Goal: Task Accomplishment & Management: Manage account settings

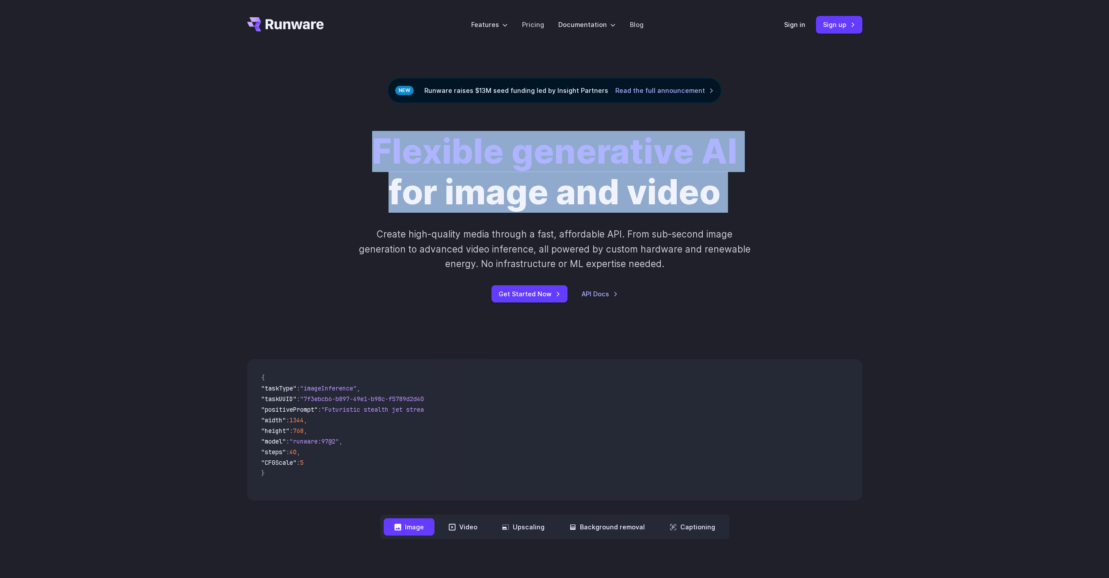
drag, startPoint x: 361, startPoint y: 146, endPoint x: 381, endPoint y: 152, distance: 21.2
click at [381, 152] on div "Flexible generative AI for image and video Create high-quality media through a …" at bounding box center [554, 216] width 492 height 171
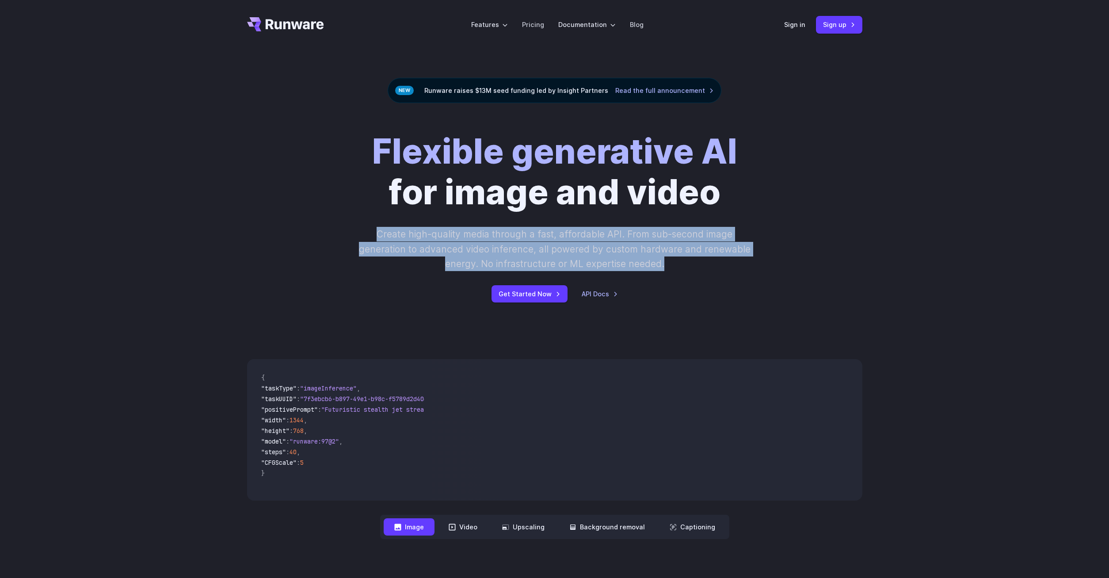
drag, startPoint x: 379, startPoint y: 235, endPoint x: 696, endPoint y: 262, distance: 318.9
click at [696, 262] on p "Create high-quality media through a fast, affordable API. From sub-second image…" at bounding box center [554, 249] width 394 height 44
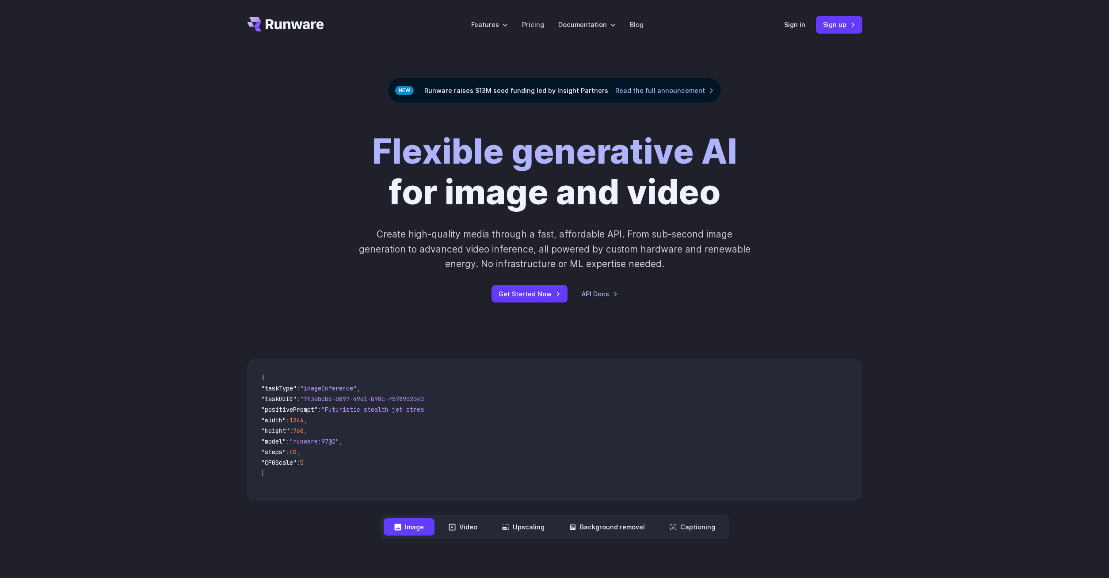
click at [666, 258] on p "Create high-quality media through a fast, affordable API. From sub-second image…" at bounding box center [554, 249] width 394 height 44
click at [532, 25] on link "Pricing" at bounding box center [533, 24] width 22 height 10
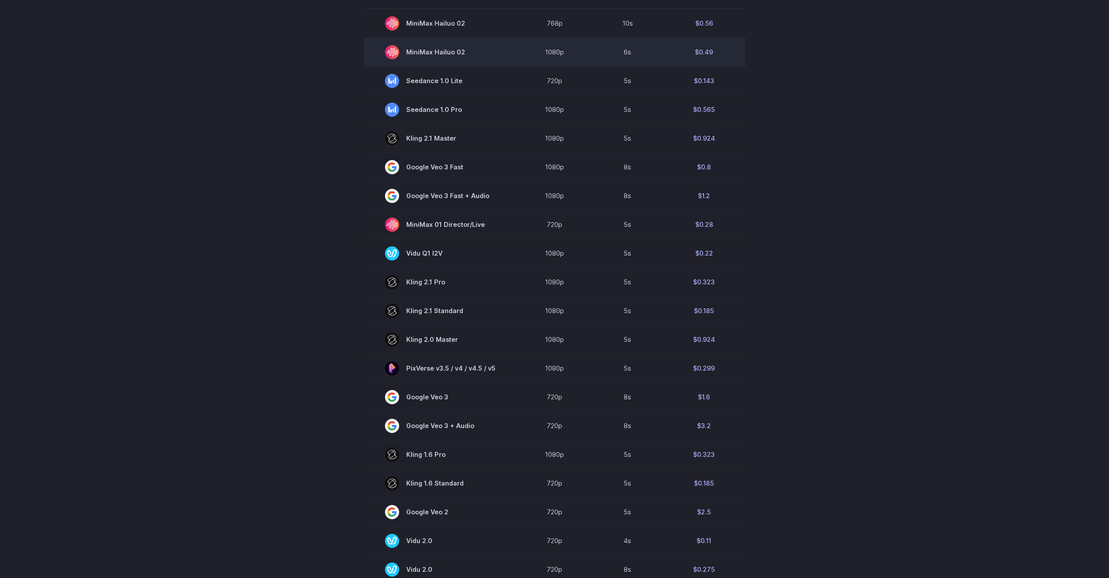
scroll to position [90, 0]
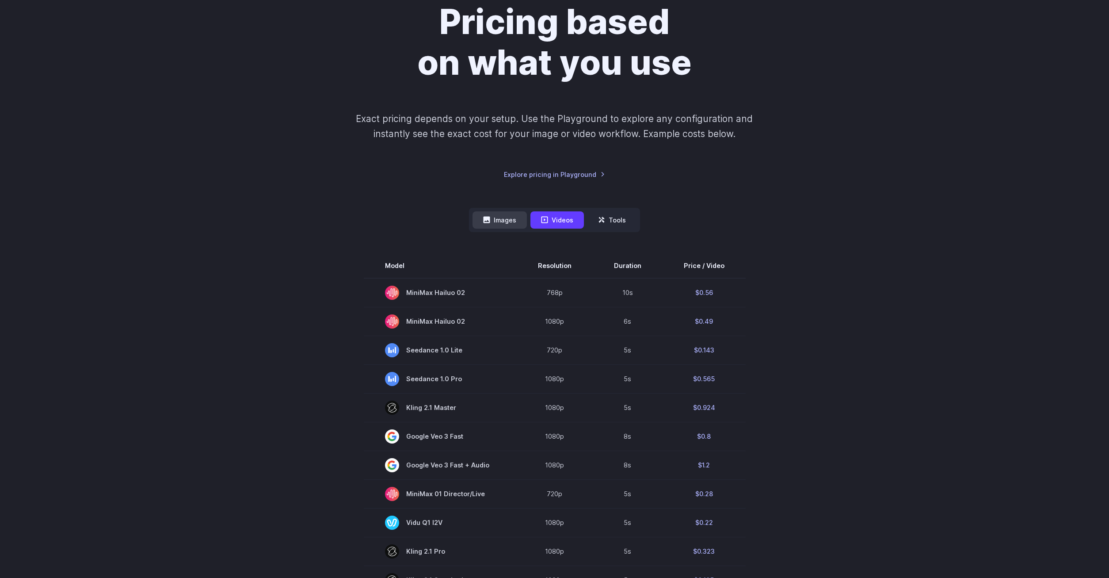
click at [497, 219] on button "Images" at bounding box center [499, 219] width 54 height 17
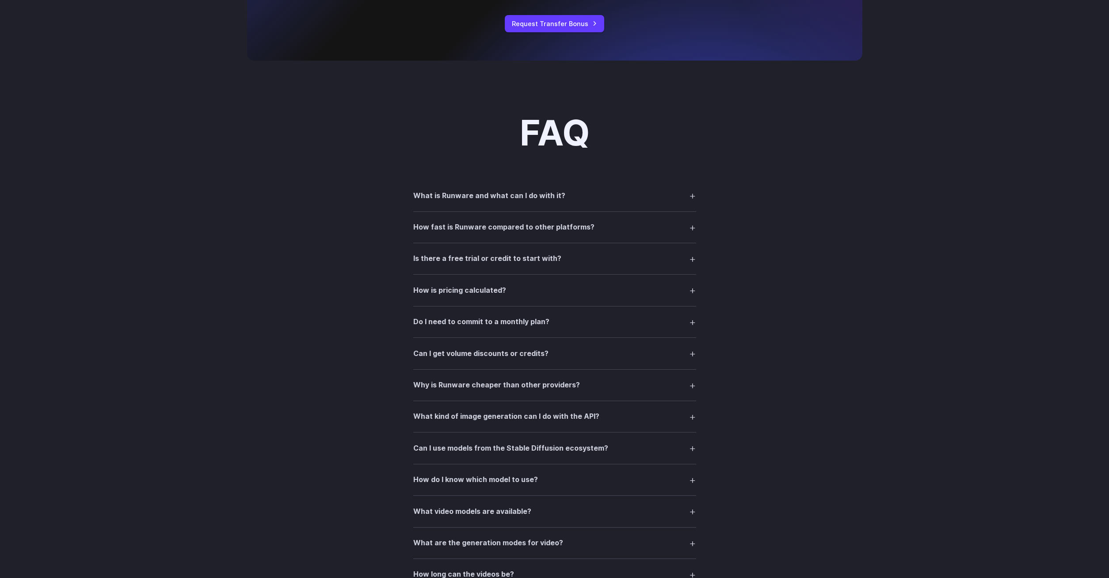
scroll to position [1127, 0]
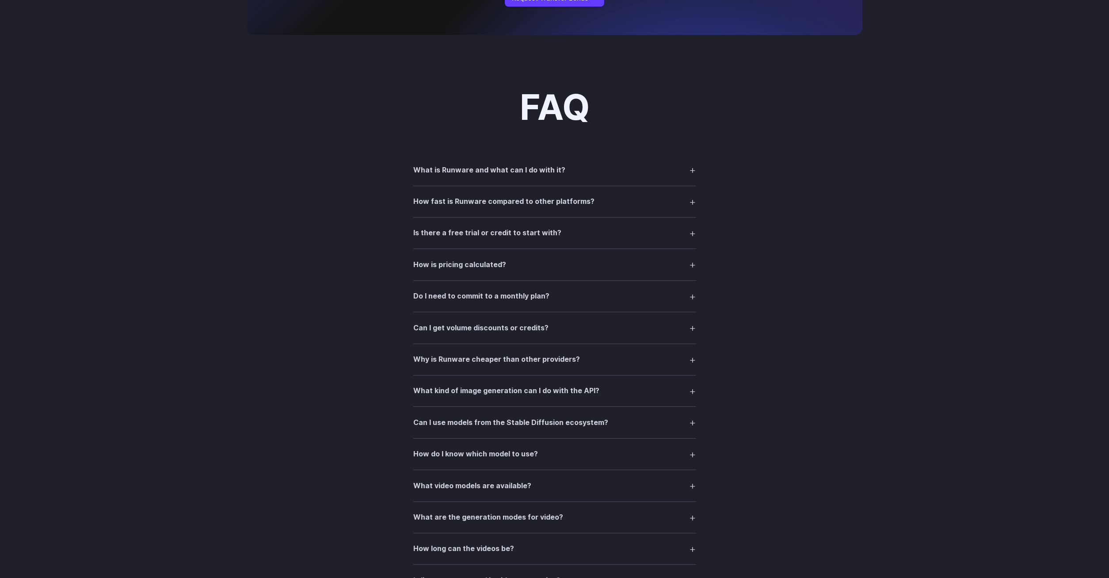
click at [622, 236] on summary "Is there a free trial or credit to start with?" at bounding box center [554, 232] width 283 height 17
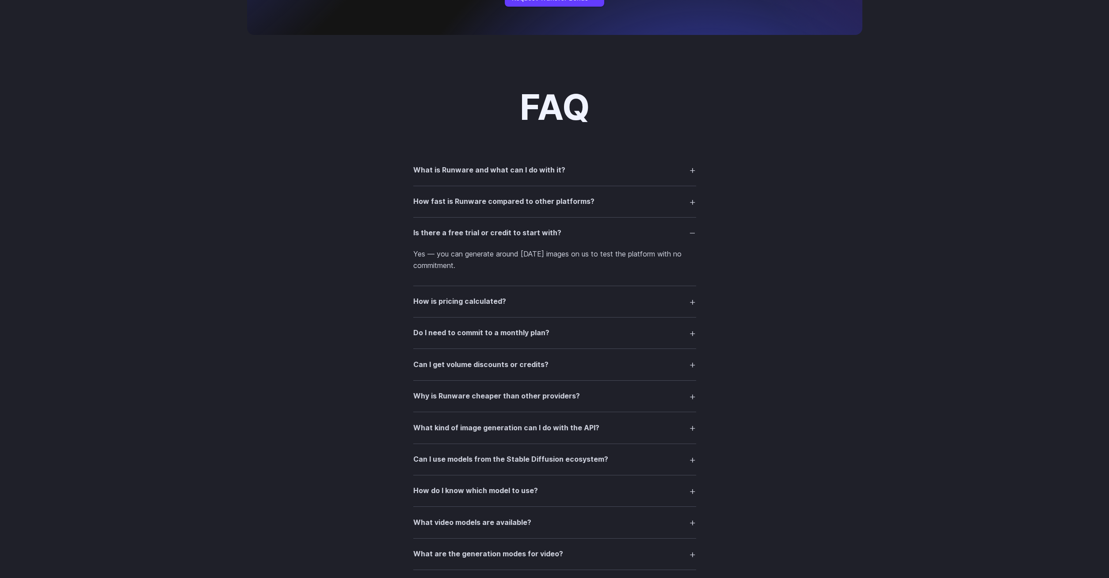
click at [687, 233] on summary "Is there a free trial or credit to start with?" at bounding box center [554, 232] width 283 height 17
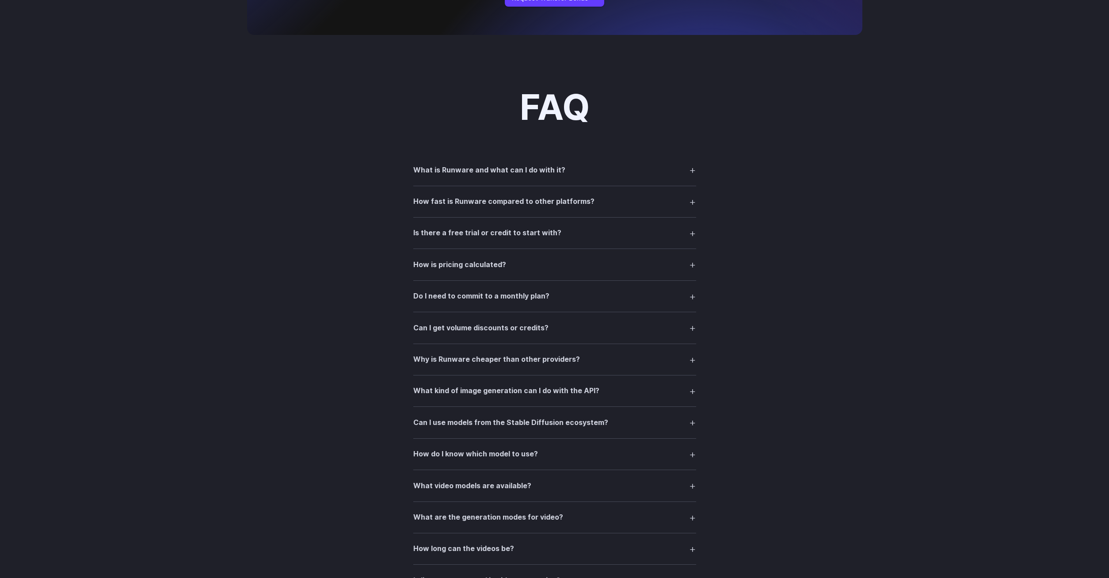
click at [686, 274] on details "How is pricing calculated? Pricing depends on the model, resolution, and durati…" at bounding box center [554, 264] width 283 height 31
click at [693, 265] on summary "How is pricing calculated?" at bounding box center [554, 264] width 283 height 17
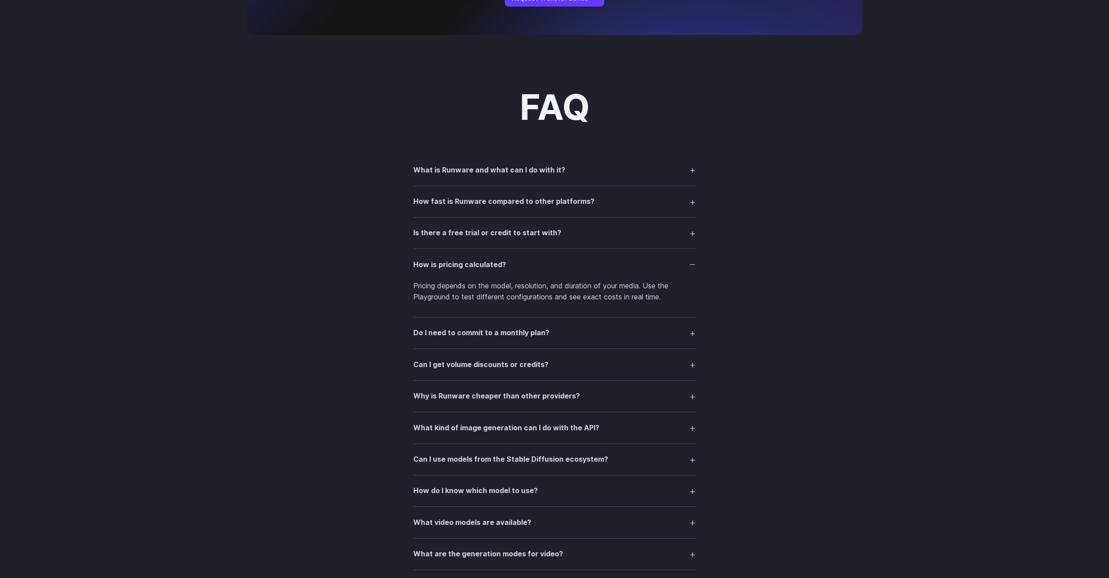
click at [693, 265] on summary "How is pricing calculated?" at bounding box center [554, 264] width 283 height 17
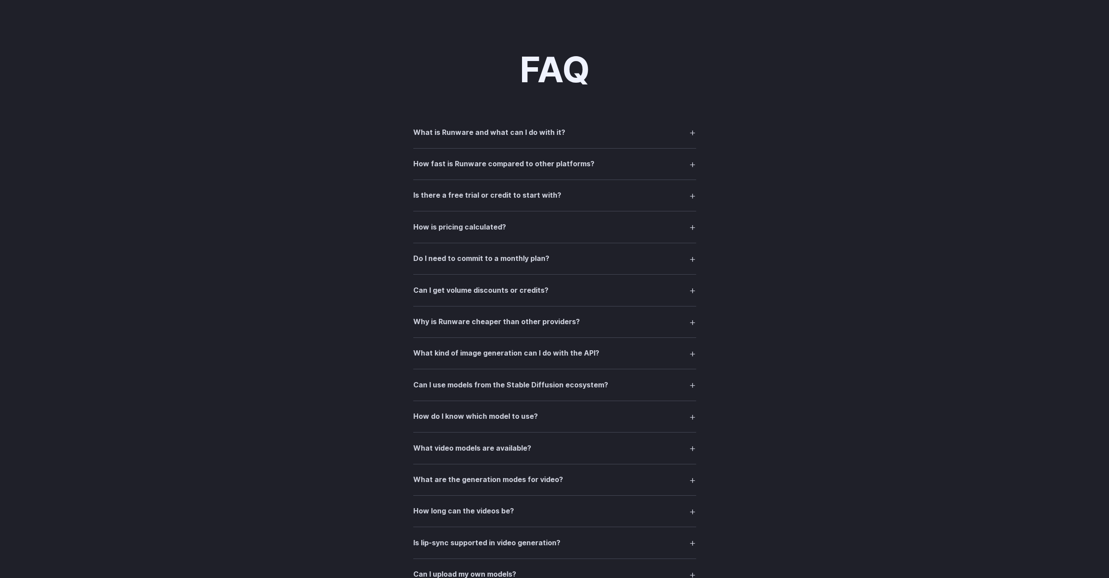
scroll to position [1172, 0]
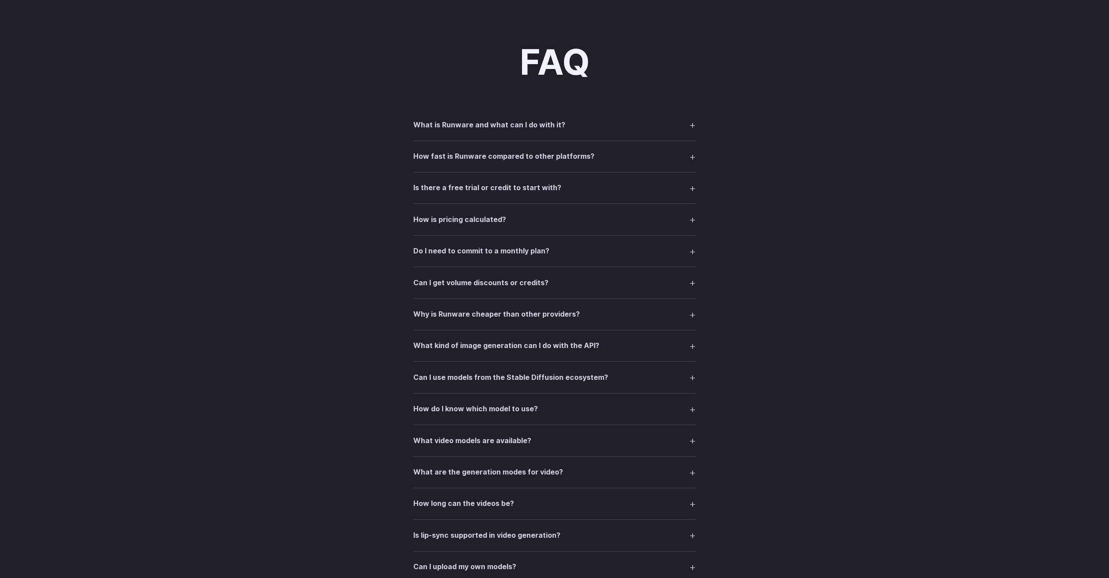
click at [695, 247] on summary "Do I need to commit to a monthly plan?" at bounding box center [554, 251] width 283 height 17
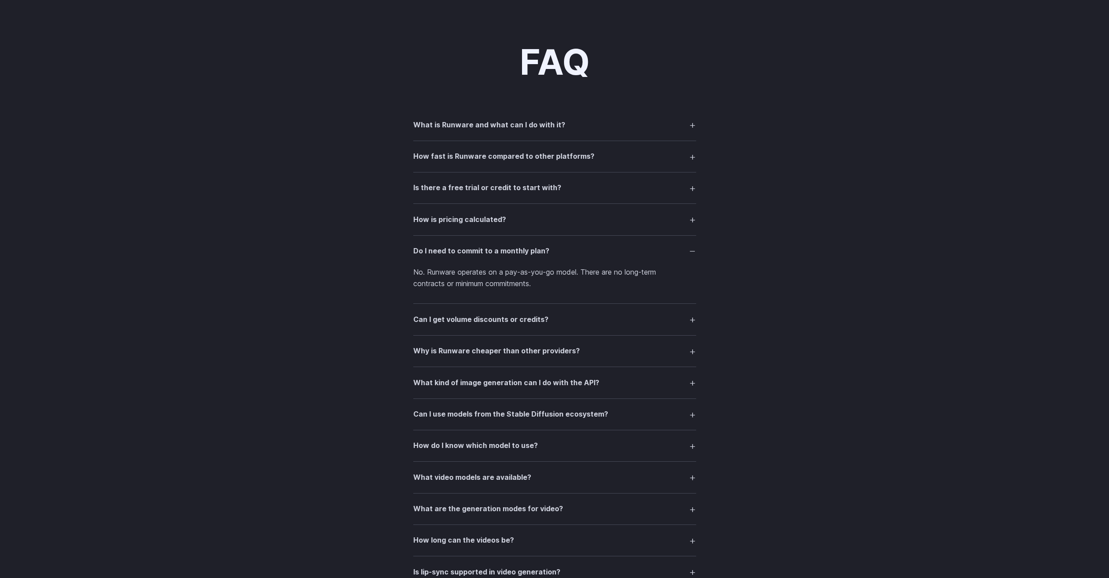
click at [695, 247] on summary "Do I need to commit to a monthly plan?" at bounding box center [554, 251] width 283 height 17
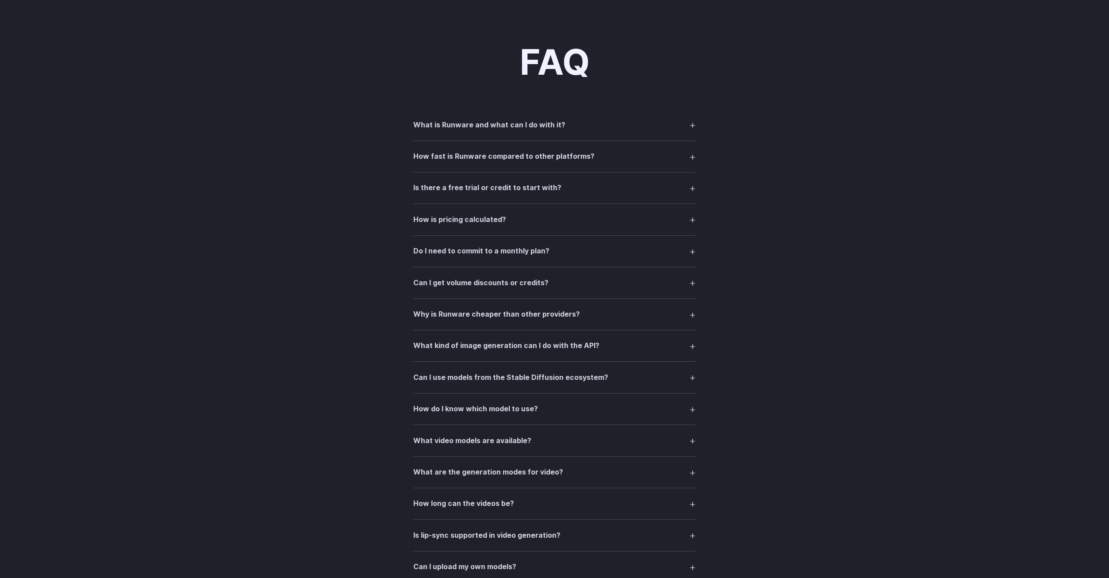
click at [689, 278] on summary "Can I get volume discounts or credits?" at bounding box center [554, 282] width 283 height 17
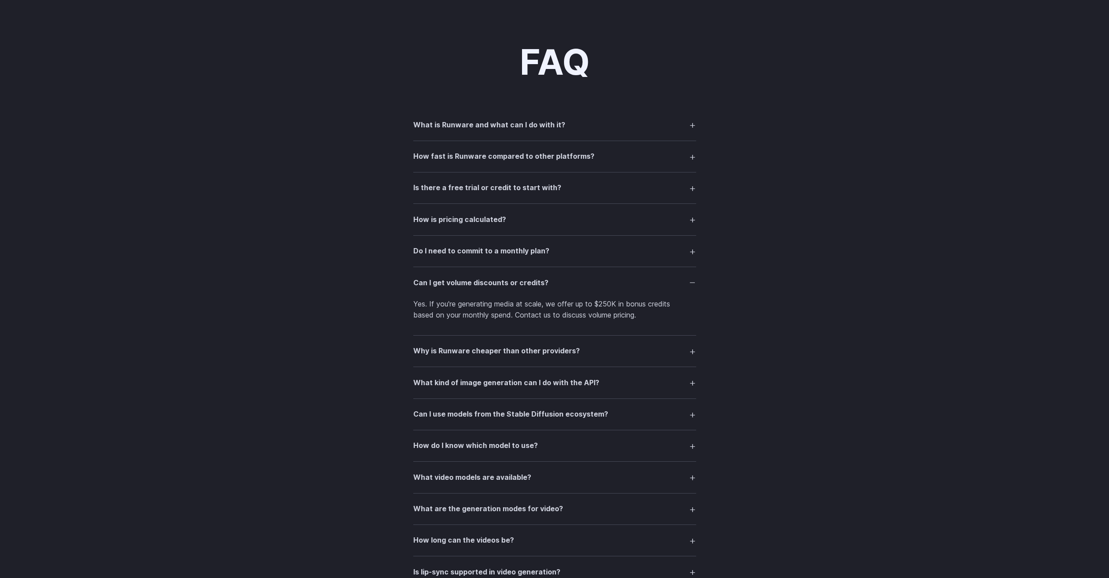
click at [689, 278] on summary "Can I get volume discounts or credits?" at bounding box center [554, 282] width 283 height 17
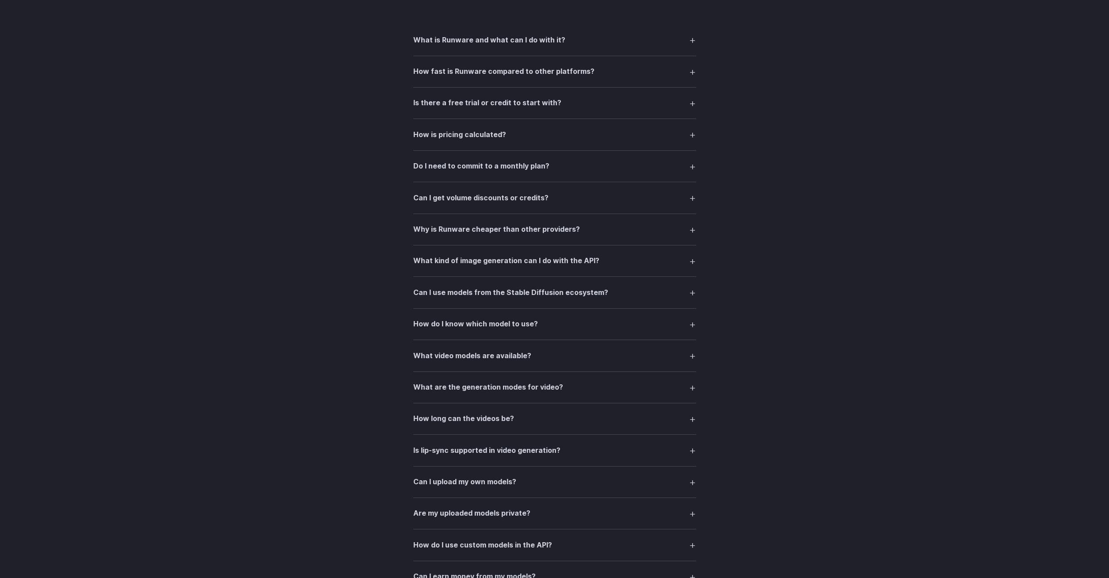
scroll to position [1262, 0]
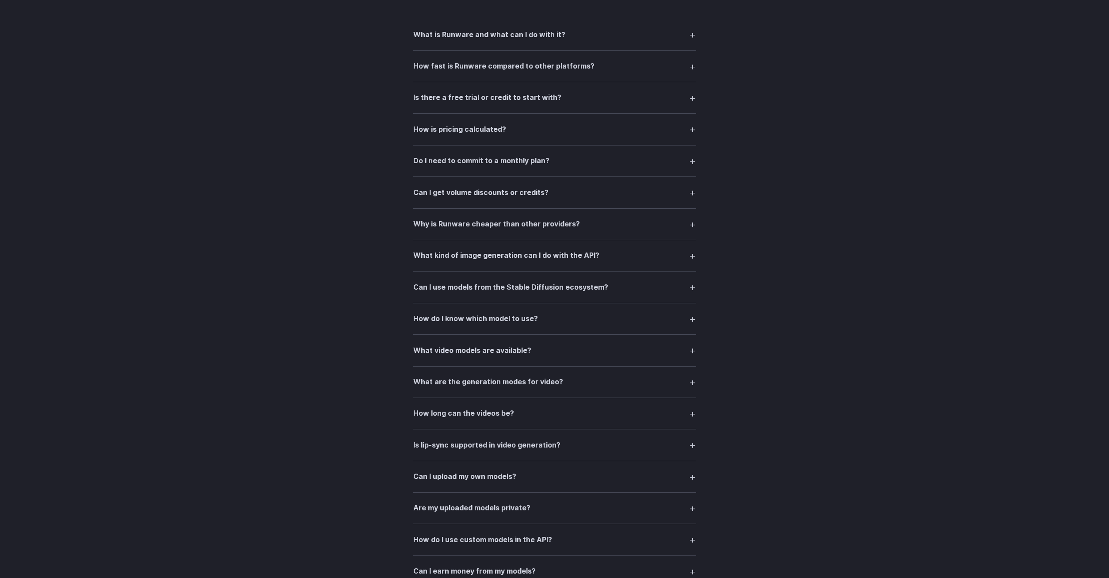
click at [689, 250] on summary "What kind of image generation can I do with the API?" at bounding box center [554, 255] width 283 height 17
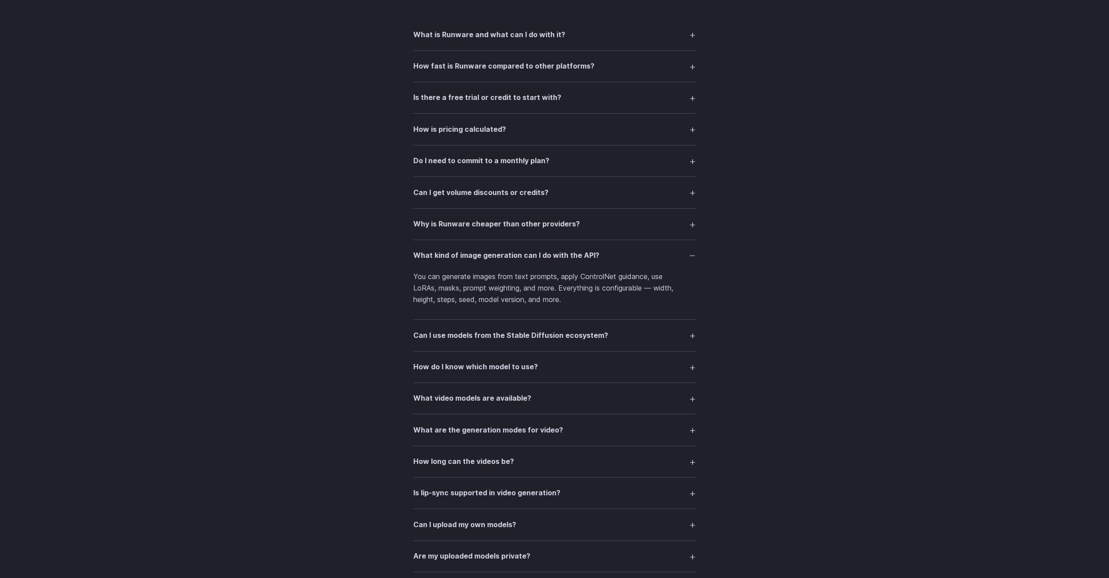
click at [692, 254] on summary "What kind of image generation can I do with the API?" at bounding box center [554, 255] width 283 height 17
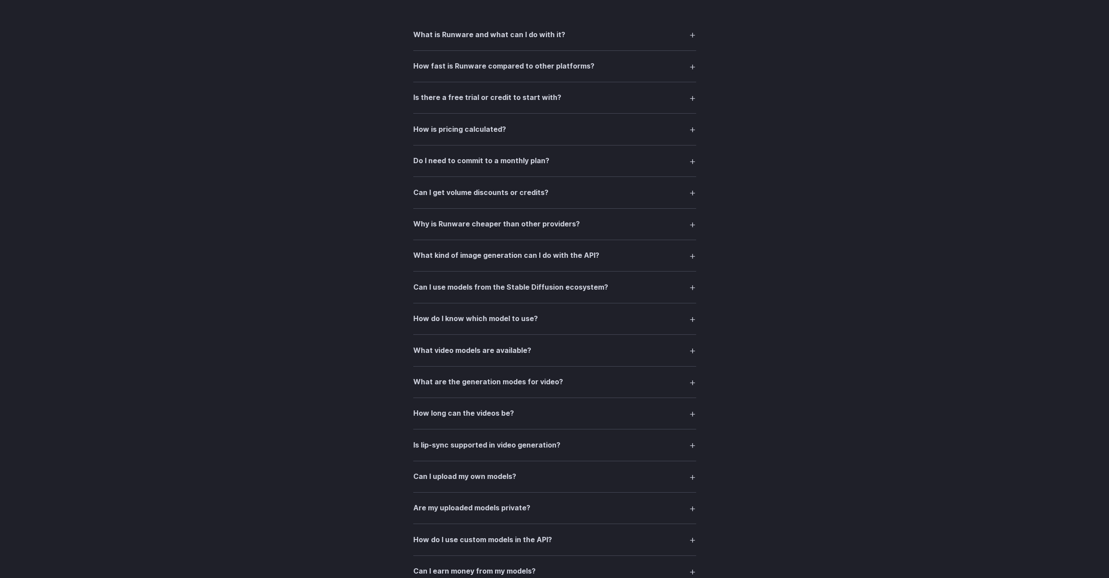
click at [695, 289] on summary "Can I use models from the Stable Diffusion ecosystem?" at bounding box center [554, 286] width 283 height 17
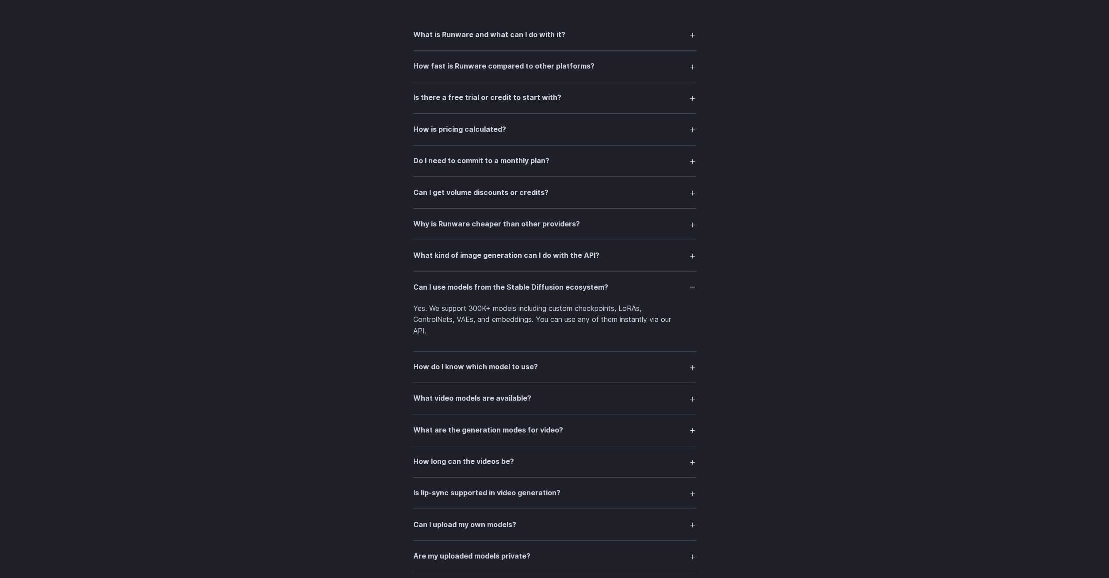
click at [694, 286] on summary "Can I use models from the Stable Diffusion ecosystem?" at bounding box center [554, 286] width 283 height 17
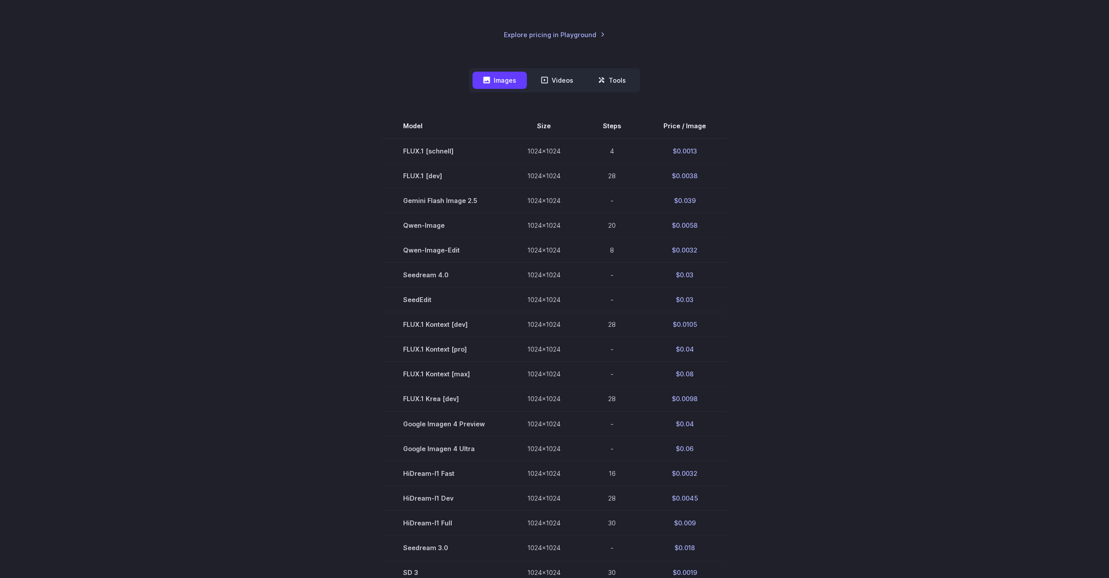
scroll to position [225, 0]
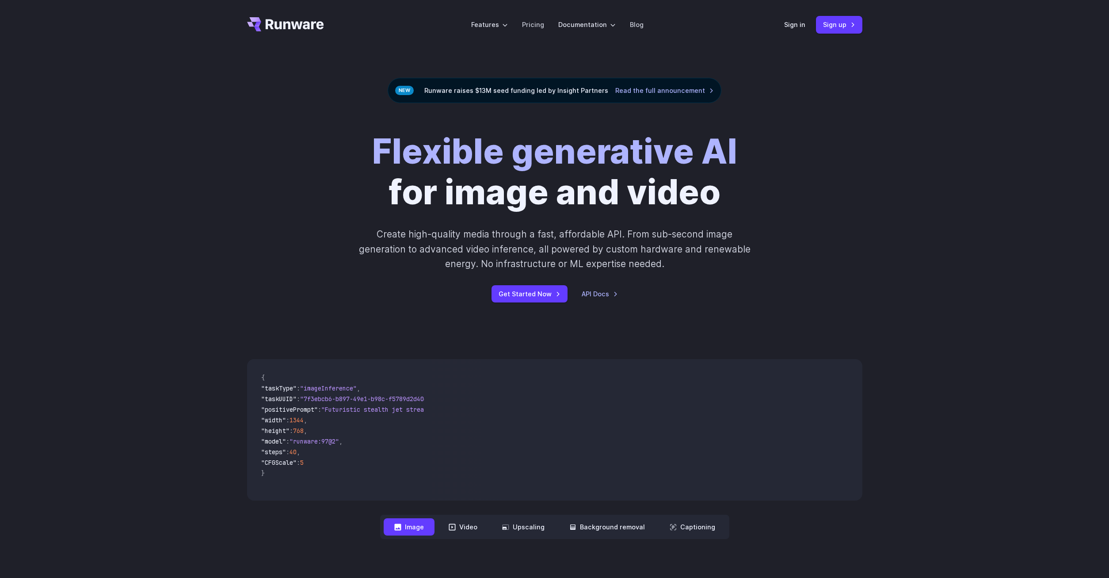
click at [783, 22] on header "Features Tasks Image generation Video generation Sonic Inference Engine™ Models…" at bounding box center [554, 24] width 636 height 49
click at [797, 27] on link "Sign in" at bounding box center [794, 24] width 21 height 10
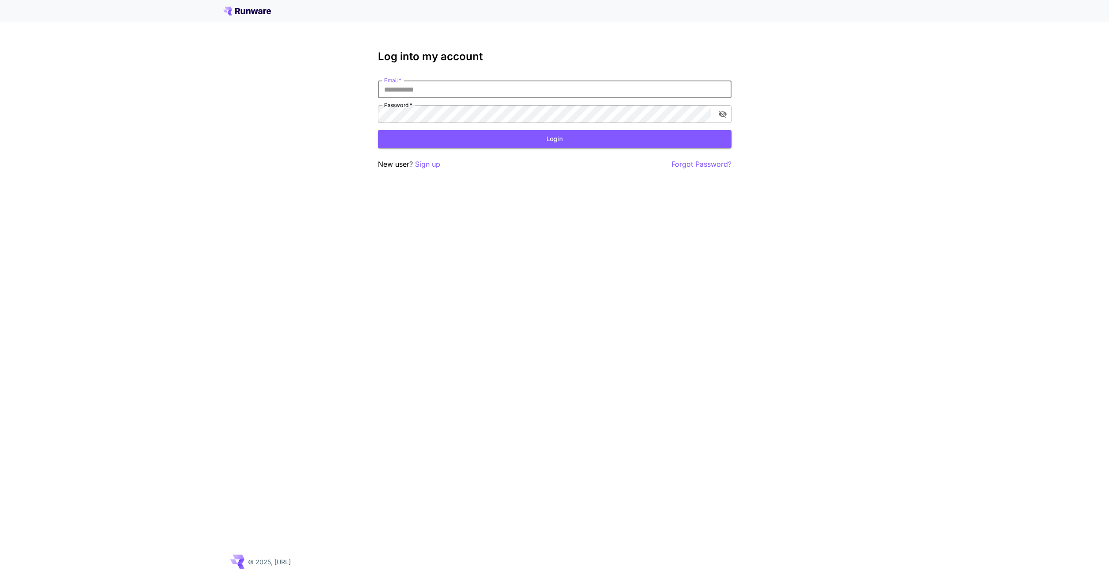
click at [490, 87] on input "Email   *" at bounding box center [555, 89] width 354 height 18
type input "**********"
click at [378, 130] on button "Login" at bounding box center [555, 139] width 354 height 18
click button "Login" at bounding box center [555, 139] width 354 height 18
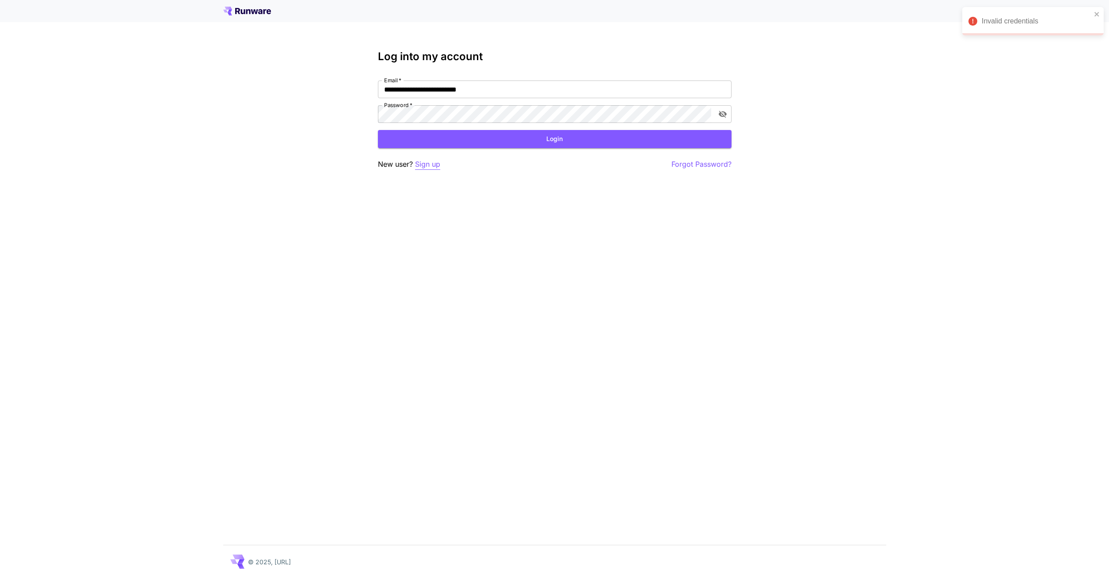
click at [430, 163] on p "Sign up" at bounding box center [427, 164] width 25 height 11
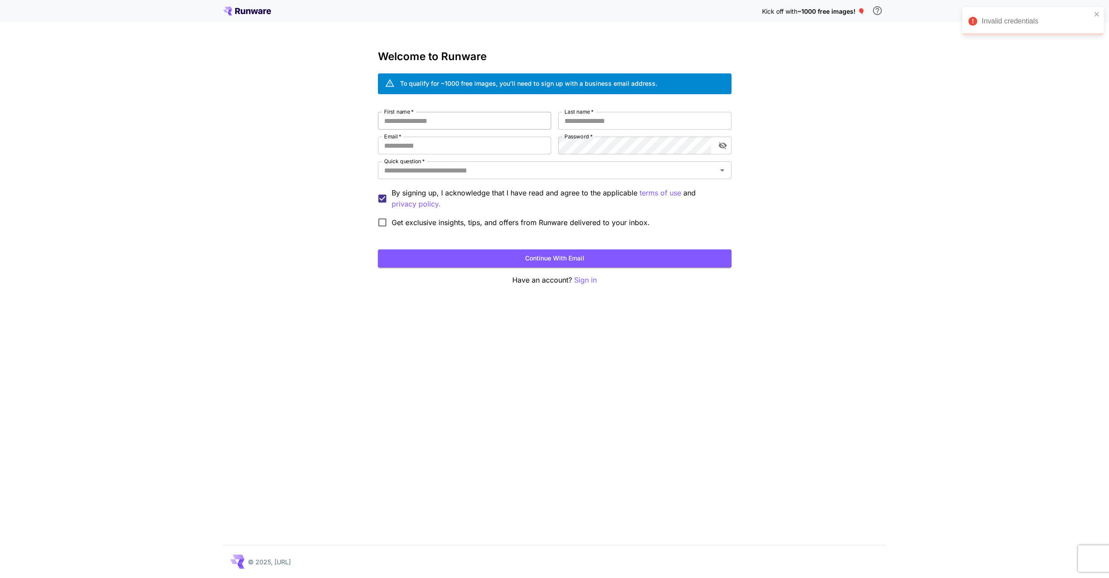
click at [440, 121] on input "First name   *" at bounding box center [464, 121] width 173 height 18
type input "***"
type input "********"
type input "**********"
click at [561, 257] on button "Continue with email" at bounding box center [555, 258] width 354 height 18
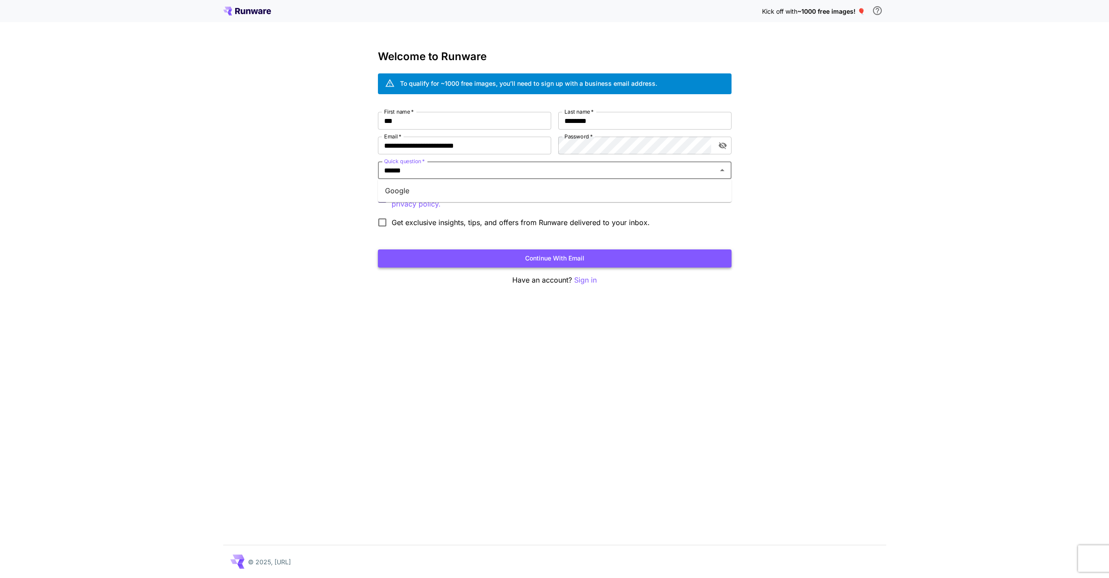
type input "******"
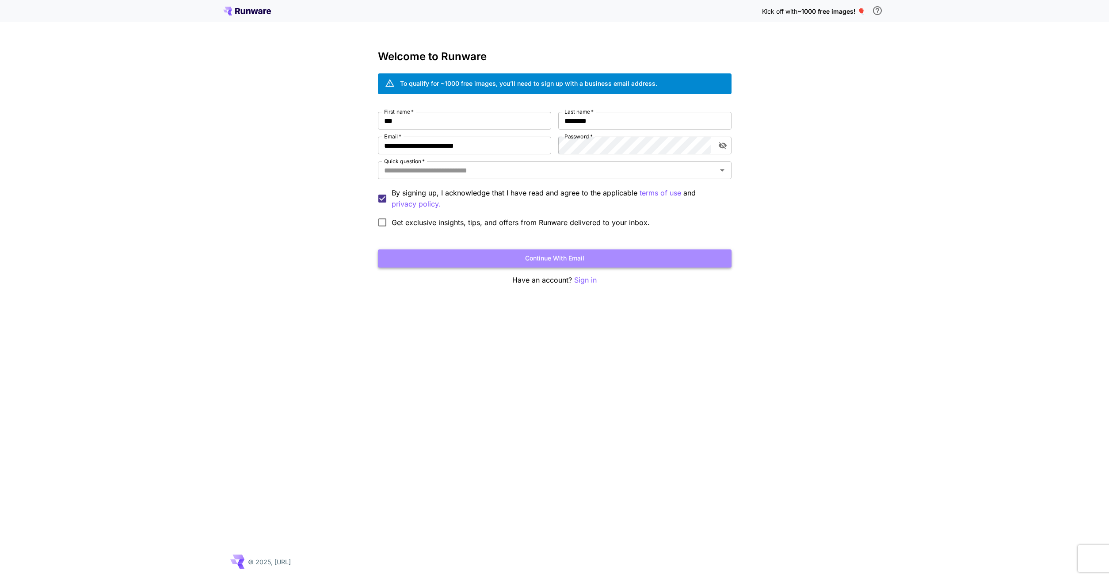
click at [544, 266] on button "Continue with email" at bounding box center [555, 258] width 354 height 18
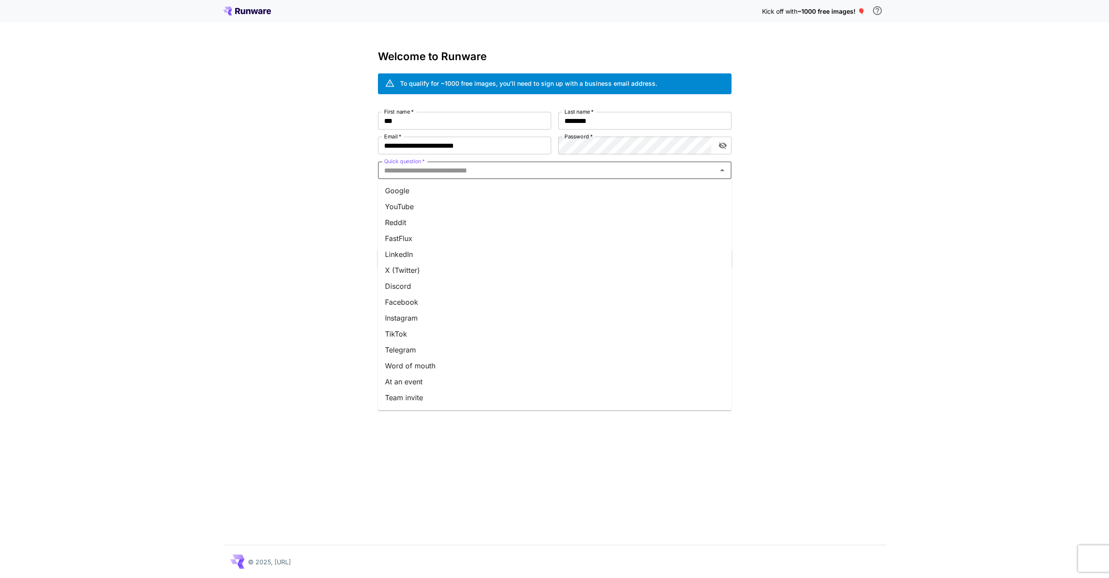
click at [411, 175] on input "Quick question   *" at bounding box center [547, 170] width 334 height 12
click at [415, 192] on li "Google" at bounding box center [555, 191] width 354 height 16
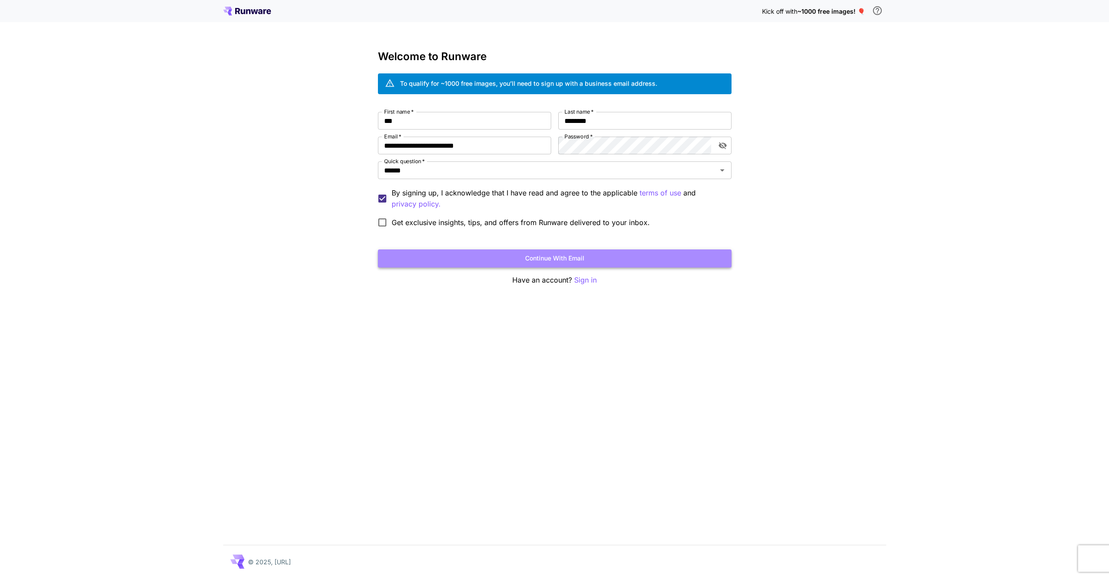
click at [574, 258] on button "Continue with email" at bounding box center [555, 258] width 354 height 18
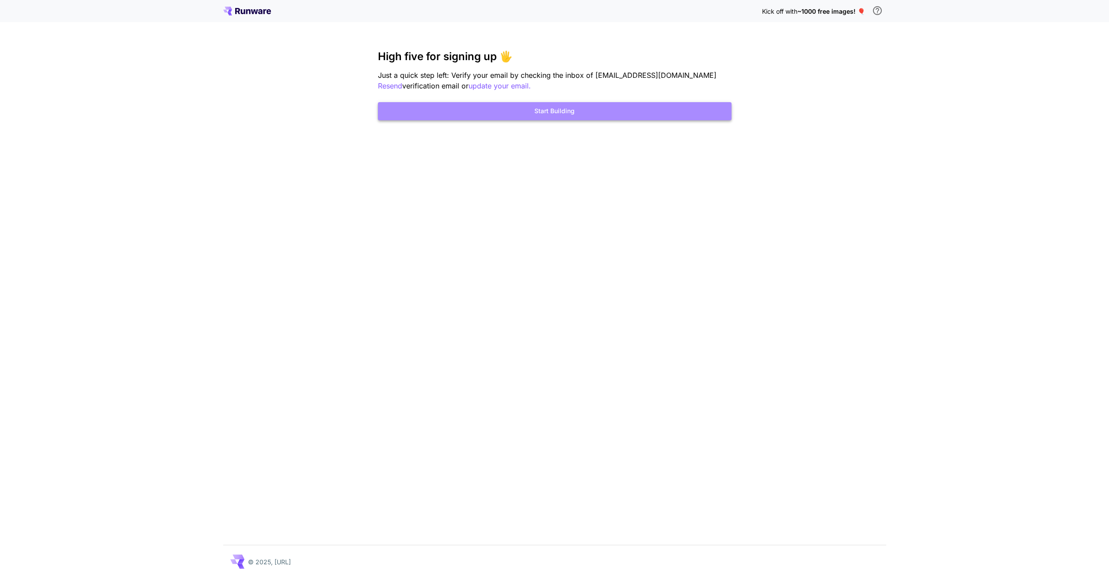
click at [558, 114] on button "Start Building" at bounding box center [555, 111] width 354 height 18
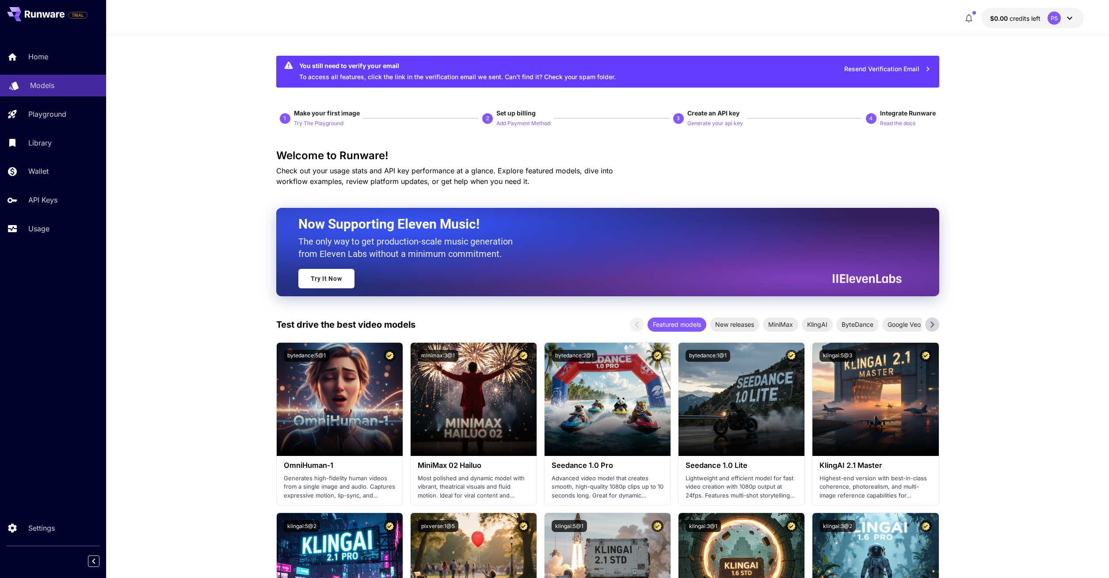
click at [46, 84] on p "Models" at bounding box center [42, 85] width 24 height 11
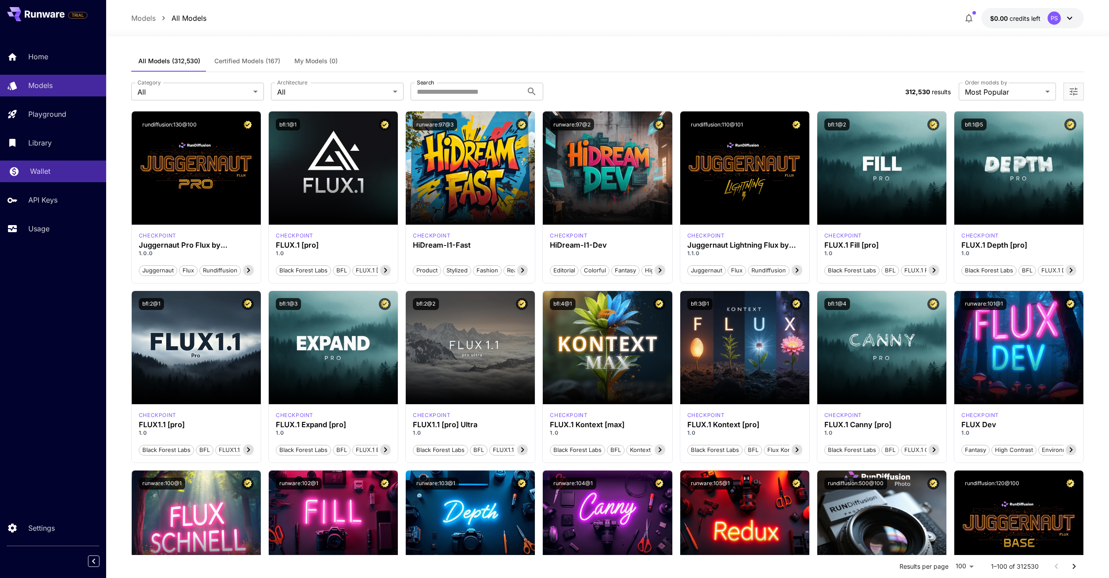
click at [41, 175] on p "Wallet" at bounding box center [40, 171] width 20 height 11
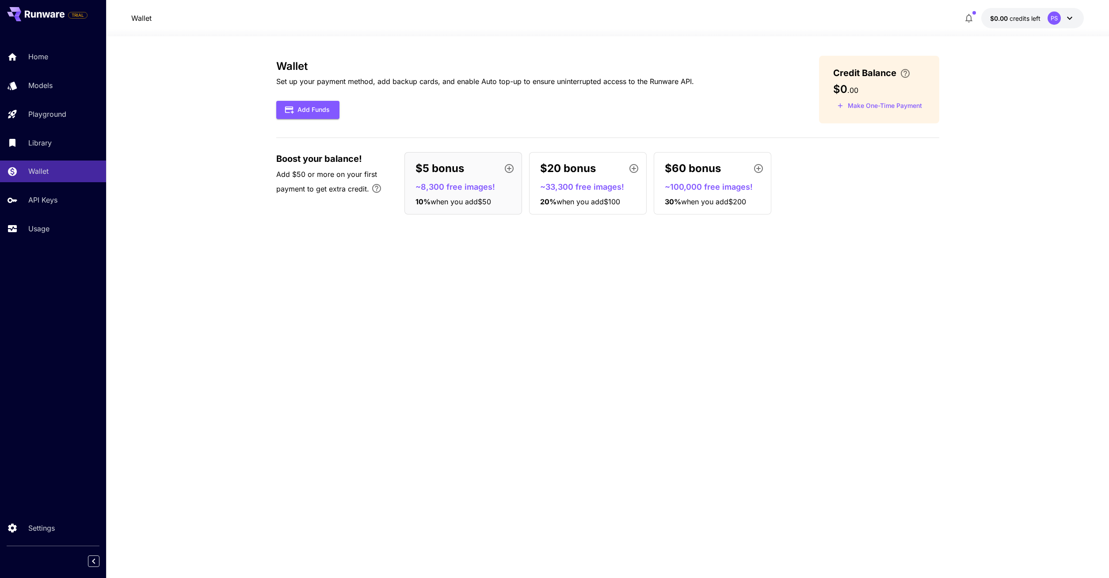
click at [1072, 18] on icon at bounding box center [1069, 18] width 11 height 11
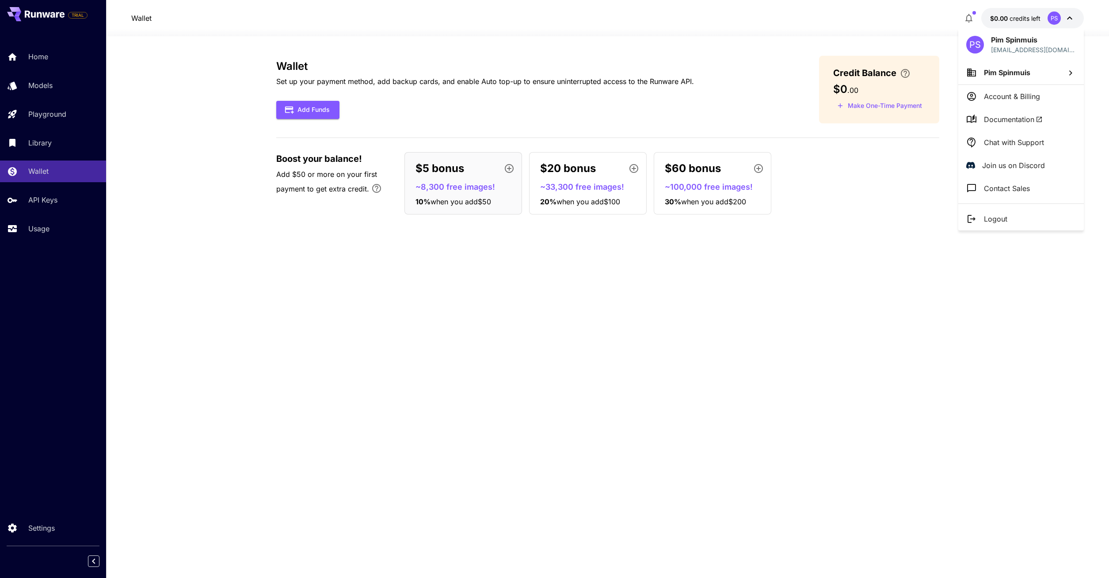
click at [1018, 95] on p "Account & Billing" at bounding box center [1012, 96] width 56 height 11
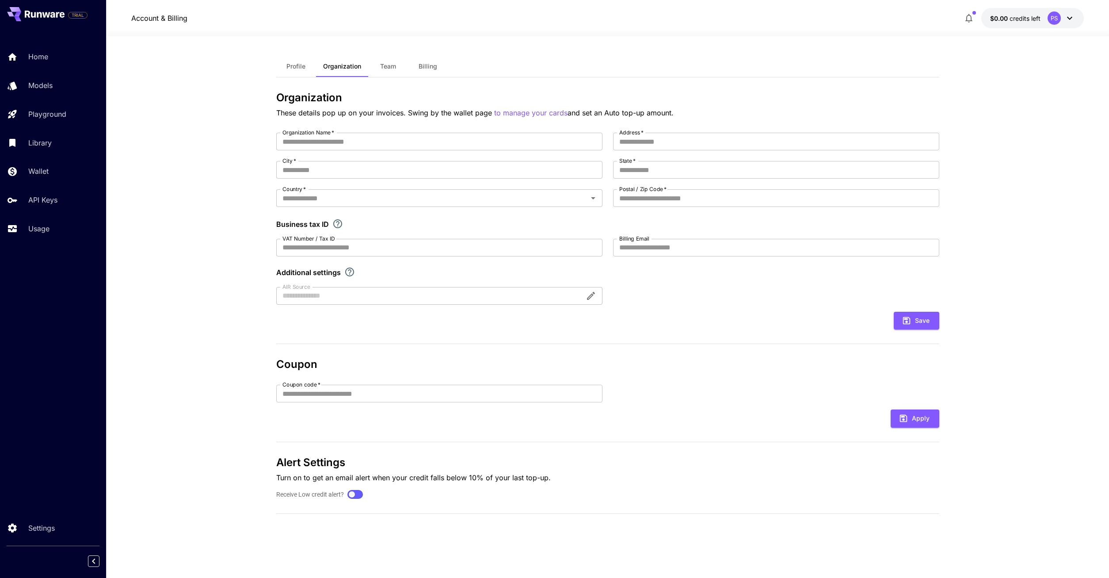
type input "**********"
click at [370, 169] on input "City   *" at bounding box center [439, 170] width 326 height 18
click at [373, 171] on input "City   *" at bounding box center [439, 170] width 326 height 18
type input "********"
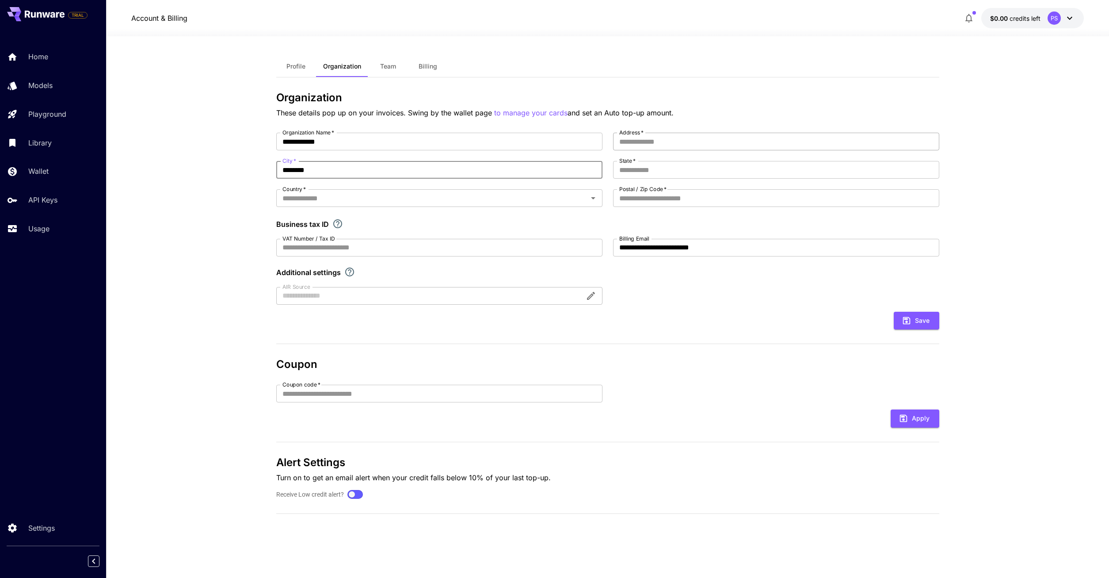
click at [757, 134] on input "Address   *" at bounding box center [776, 142] width 326 height 18
type input "**********"
type input "******"
click at [422, 252] on input "VAT Number / Tax ID" at bounding box center [439, 248] width 326 height 18
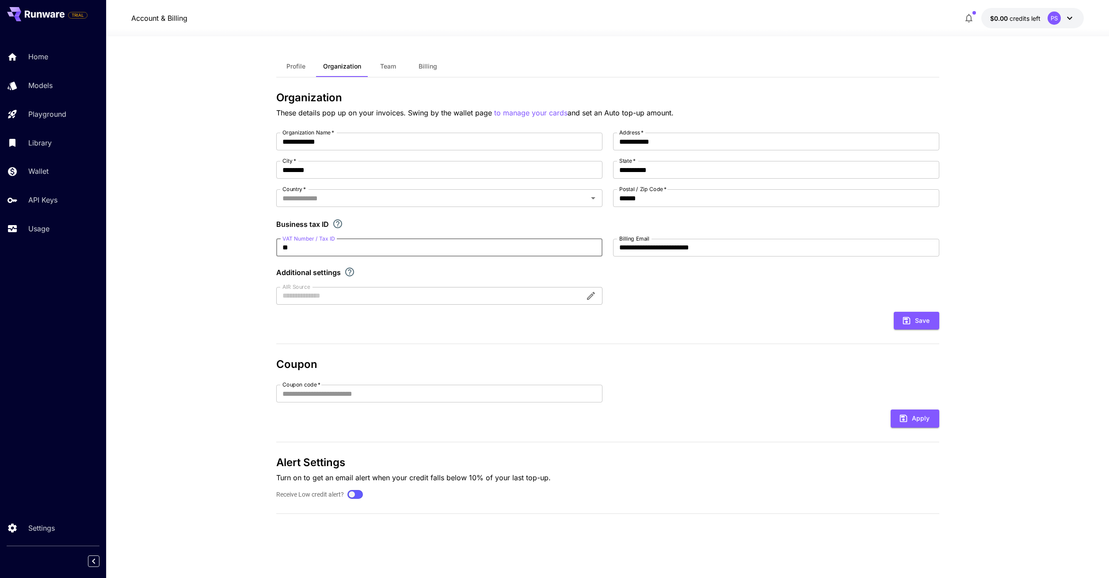
type input "*"
type input "**********"
click at [335, 298] on div at bounding box center [439, 296] width 326 height 18
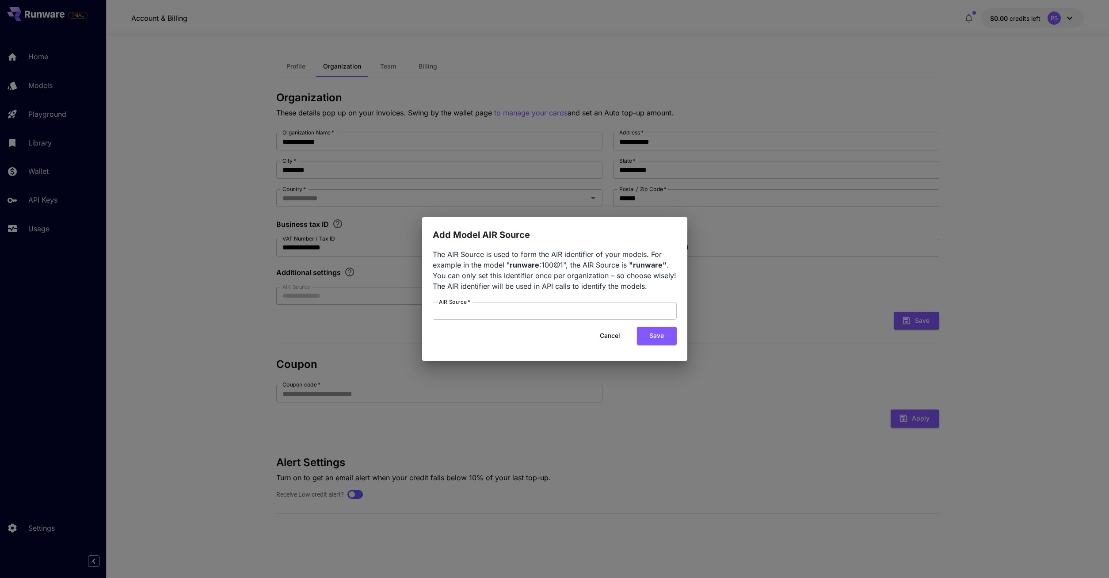
click at [783, 273] on div "Add Model AIR Source The AIR Source is used to form the AIR identifier of your …" at bounding box center [554, 289] width 1109 height 578
click at [612, 336] on button "Cancel" at bounding box center [610, 336] width 40 height 18
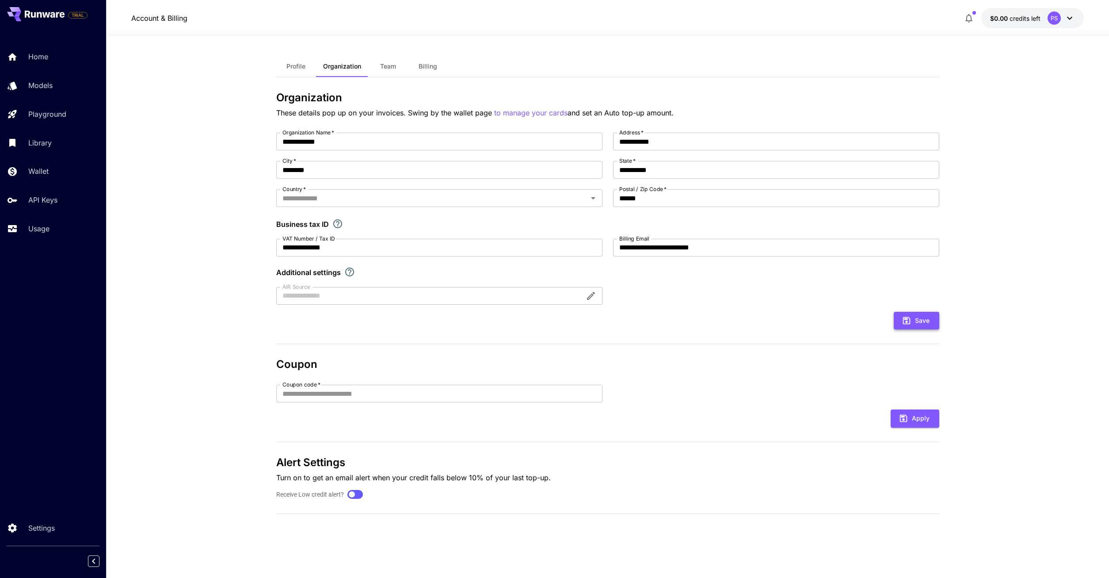
click at [915, 324] on button "Save" at bounding box center [917, 321] width 46 height 18
type input "*"
type input "******"
click at [453, 211] on li "Netherlands" at bounding box center [439, 218] width 326 height 16
click at [909, 322] on icon "submit" at bounding box center [906, 321] width 10 height 10
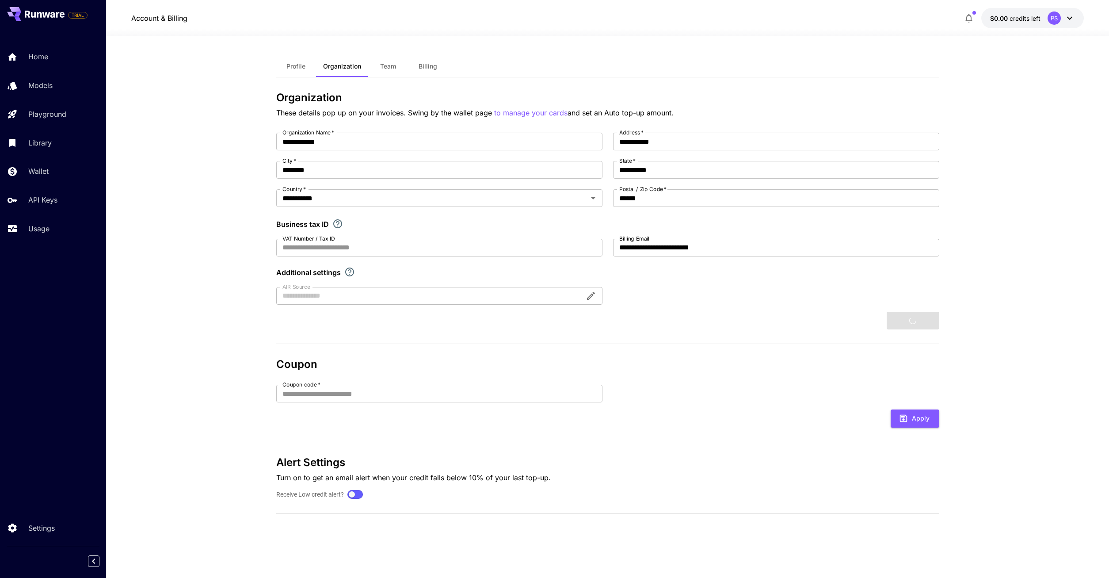
type input "**********"
click at [548, 110] on p "to manage your cards" at bounding box center [530, 112] width 73 height 11
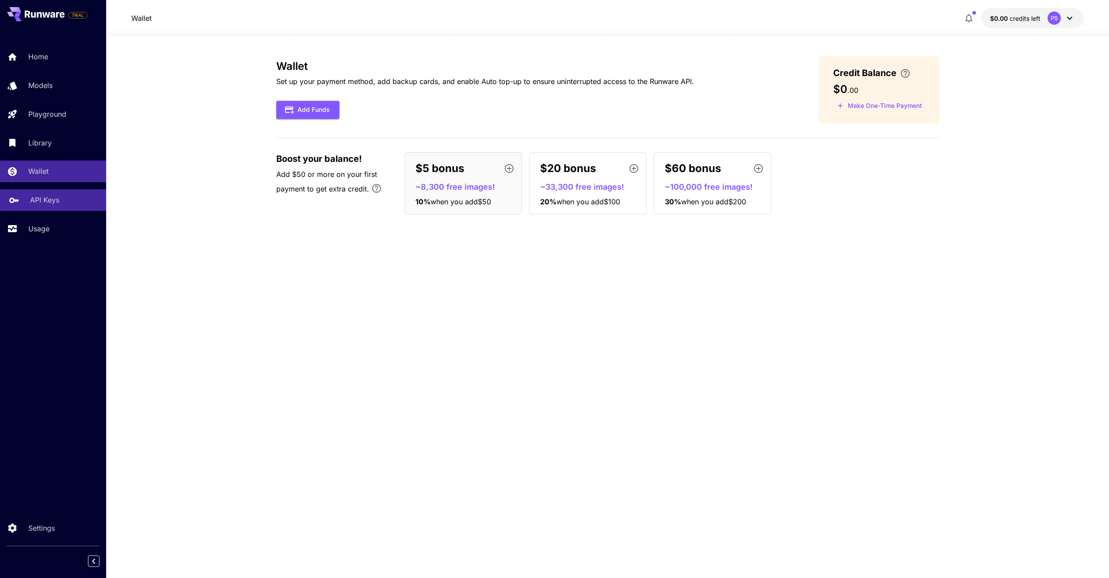
click at [46, 202] on p "API Keys" at bounding box center [44, 199] width 29 height 11
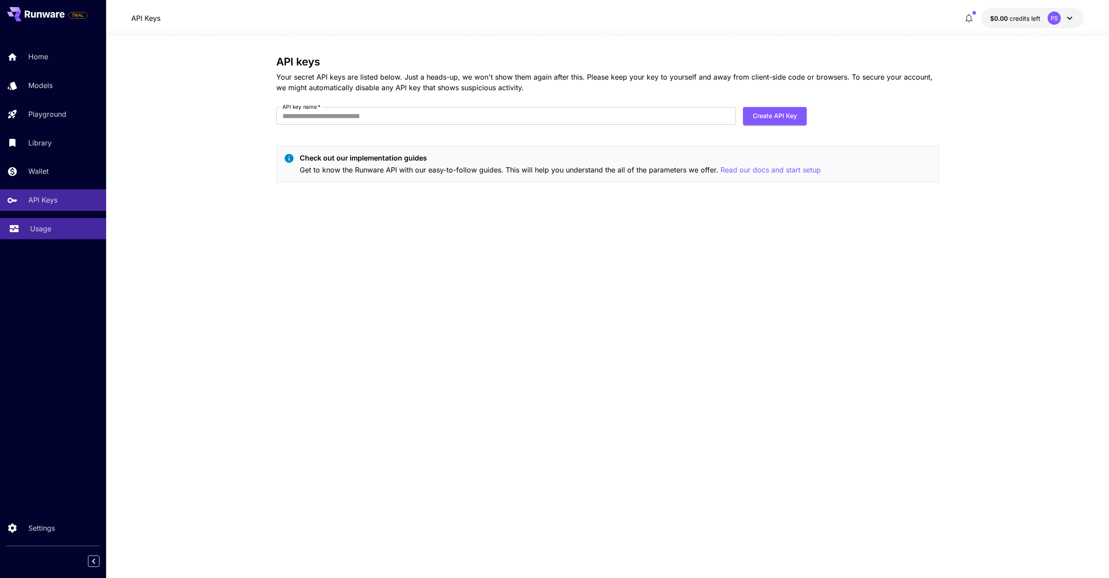
click at [37, 231] on p "Usage" at bounding box center [40, 228] width 21 height 11
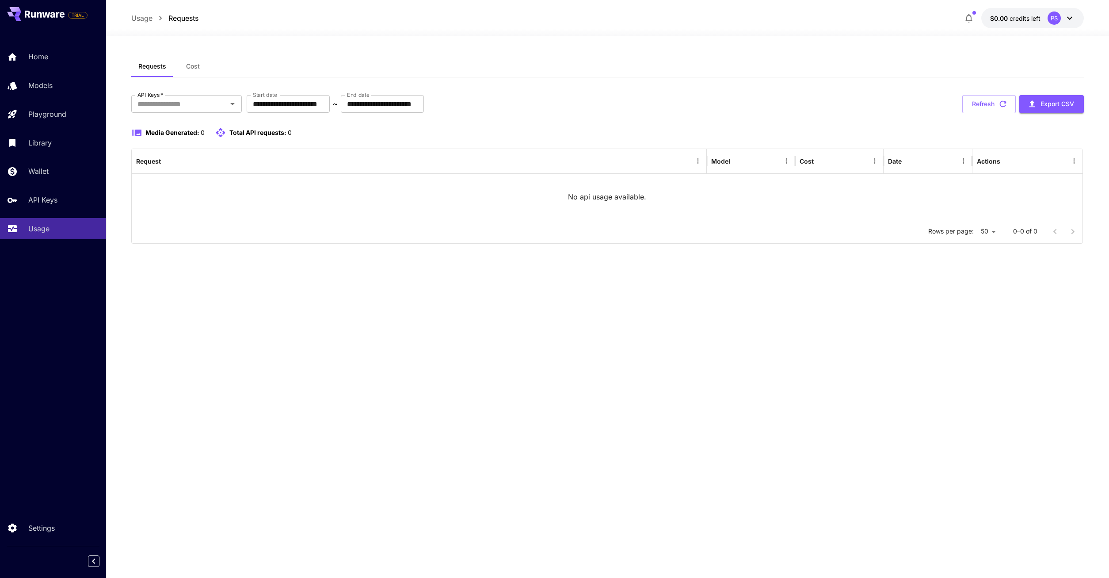
click at [194, 66] on span "Cost" at bounding box center [193, 66] width 14 height 8
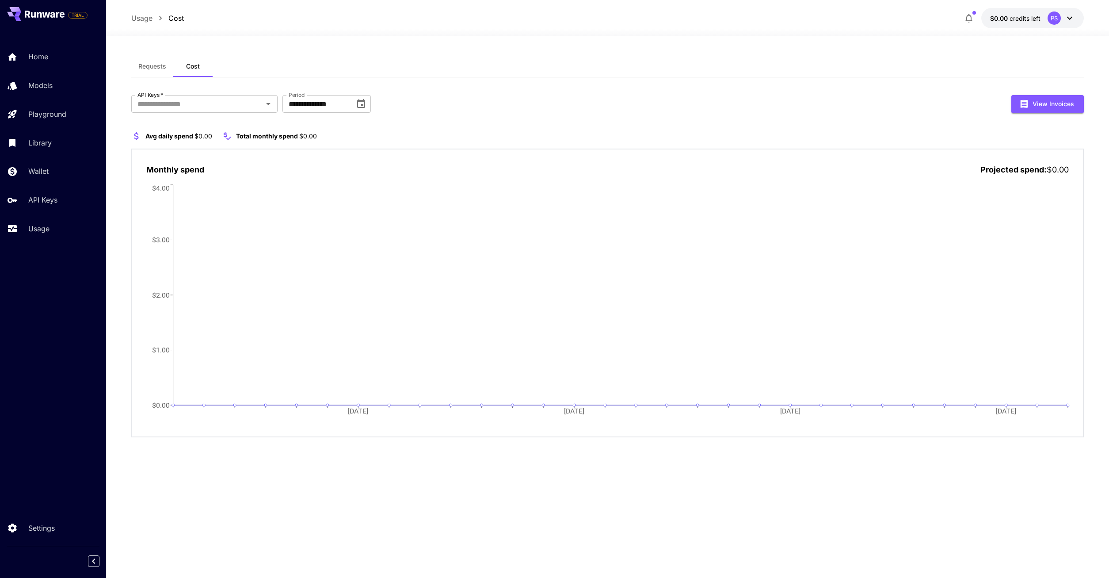
click at [151, 64] on span "Requests" at bounding box center [152, 66] width 28 height 8
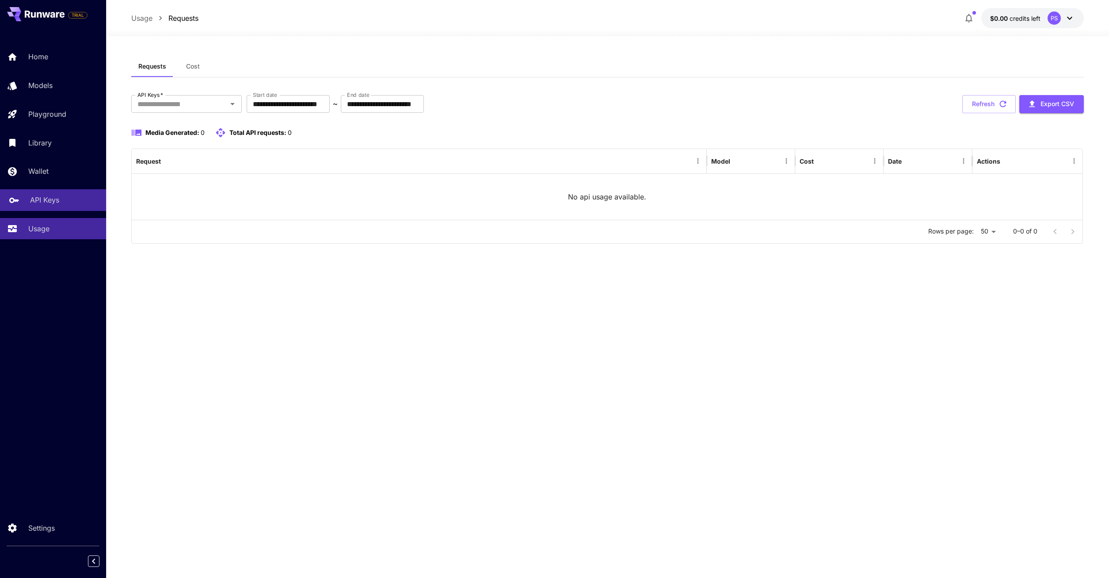
click at [44, 204] on p "API Keys" at bounding box center [44, 199] width 29 height 11
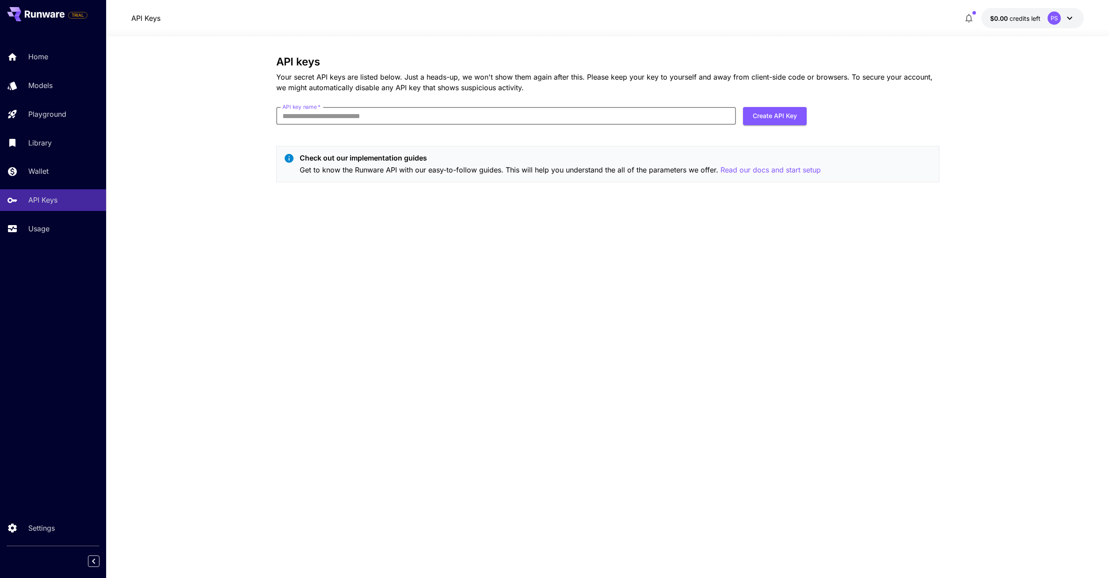
click at [395, 117] on input "API key name   *" at bounding box center [506, 116] width 460 height 18
type input "**********"
click at [779, 114] on button "Create API Key" at bounding box center [775, 116] width 64 height 18
click at [1026, 22] on div "You need to verify your email address before you can perform this action." at bounding box center [1036, 29] width 110 height 32
click at [37, 534] on link "Settings" at bounding box center [53, 528] width 106 height 22
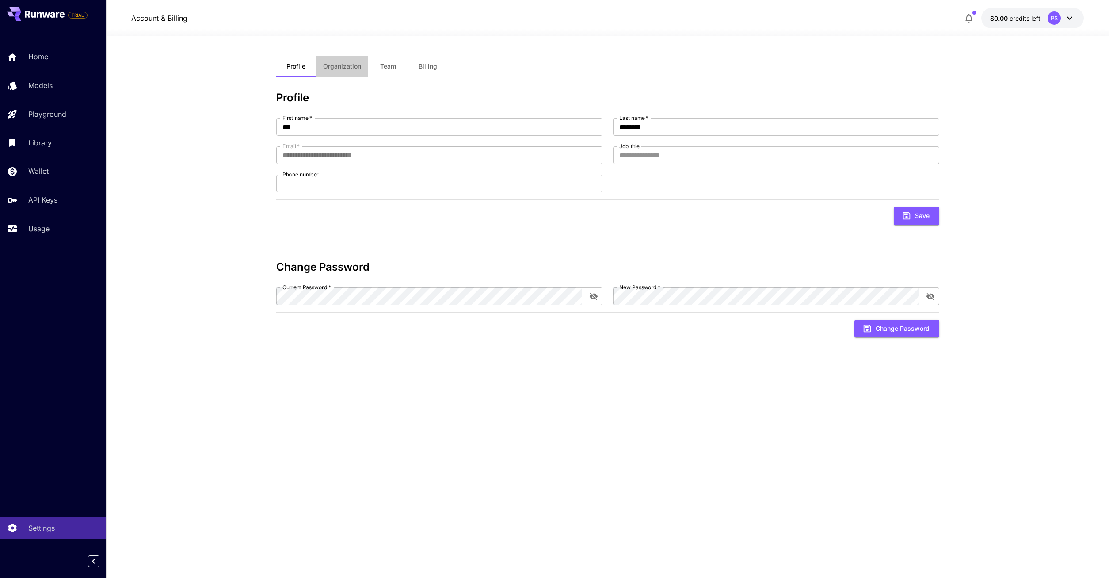
click at [340, 70] on span "Organization" at bounding box center [342, 66] width 38 height 8
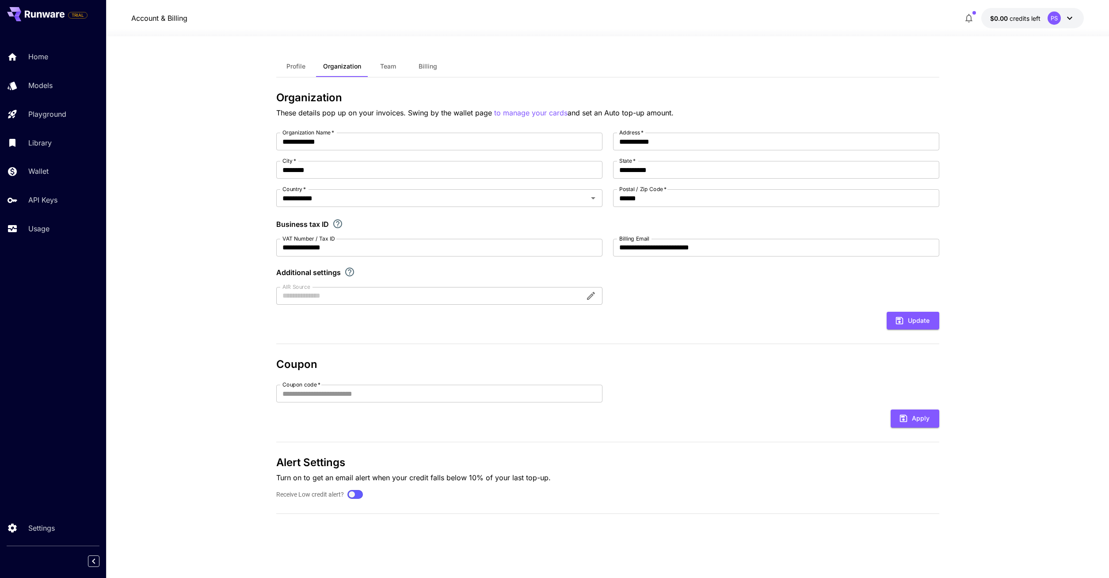
click at [395, 67] on span "Team" at bounding box center [388, 66] width 16 height 8
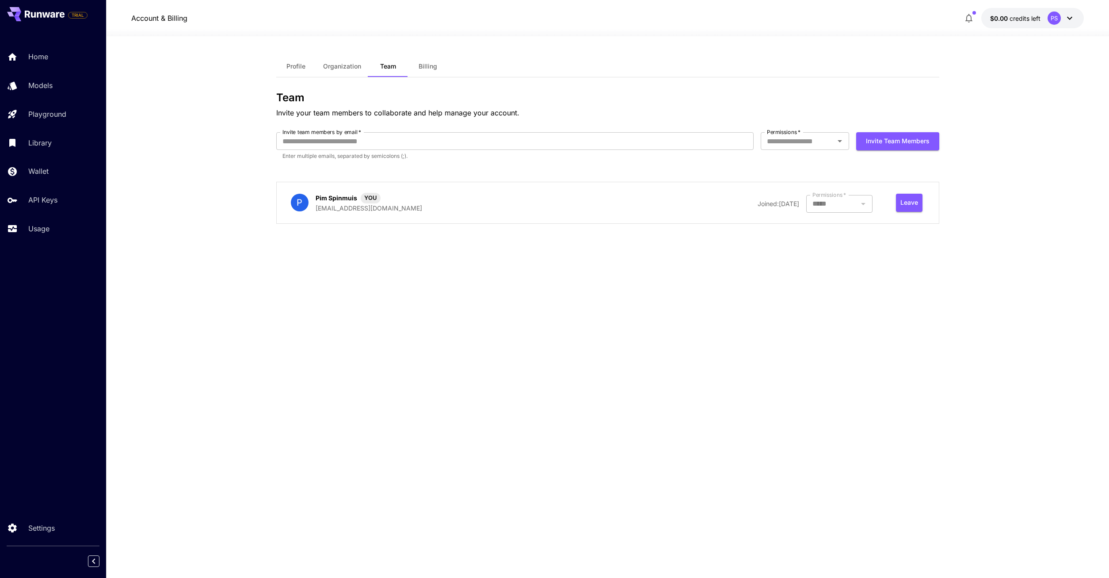
click at [425, 65] on span "Billing" at bounding box center [427, 66] width 19 height 8
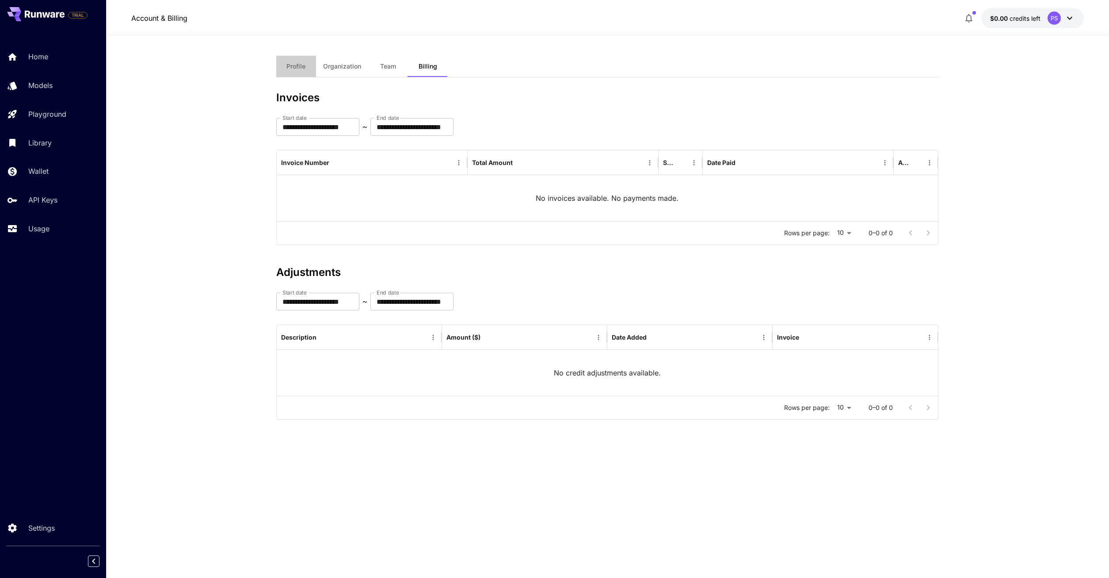
click at [297, 69] on span "Profile" at bounding box center [295, 66] width 19 height 8
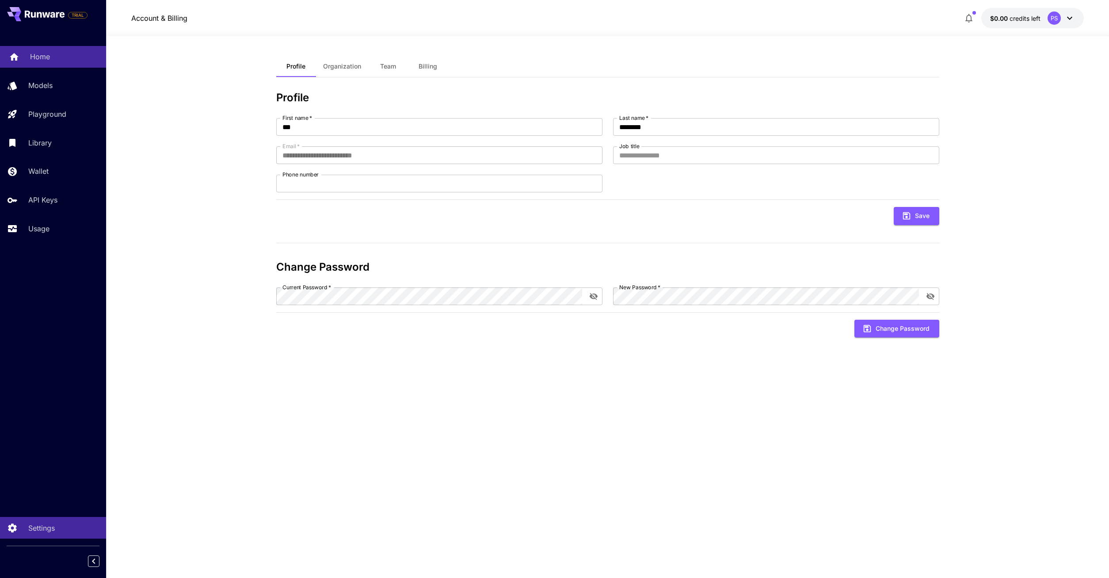
click at [46, 60] on p "Home" at bounding box center [40, 56] width 20 height 11
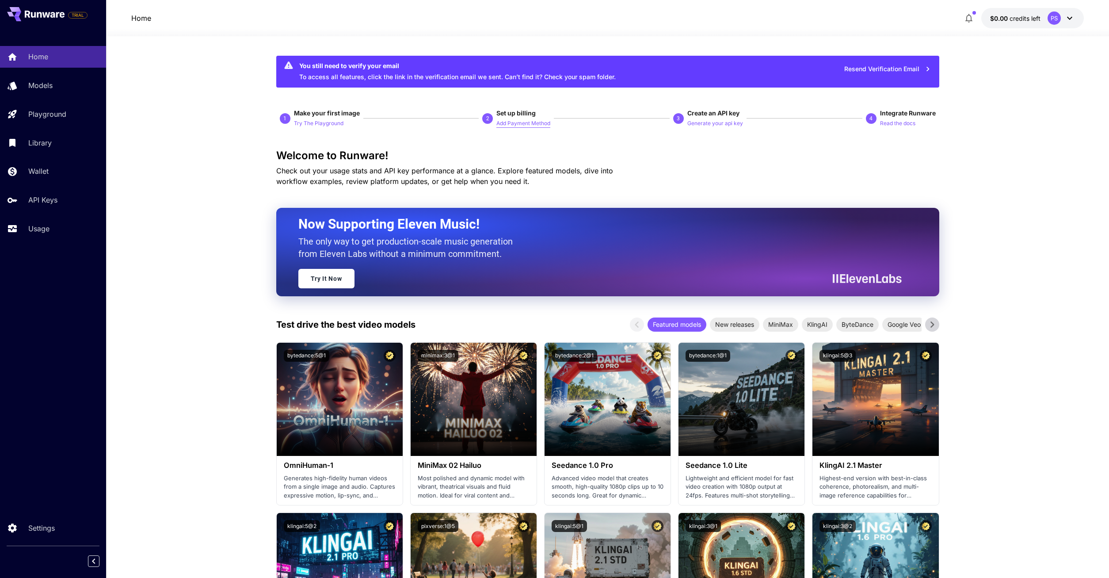
click at [516, 126] on p "Add Payment Method" at bounding box center [523, 123] width 54 height 8
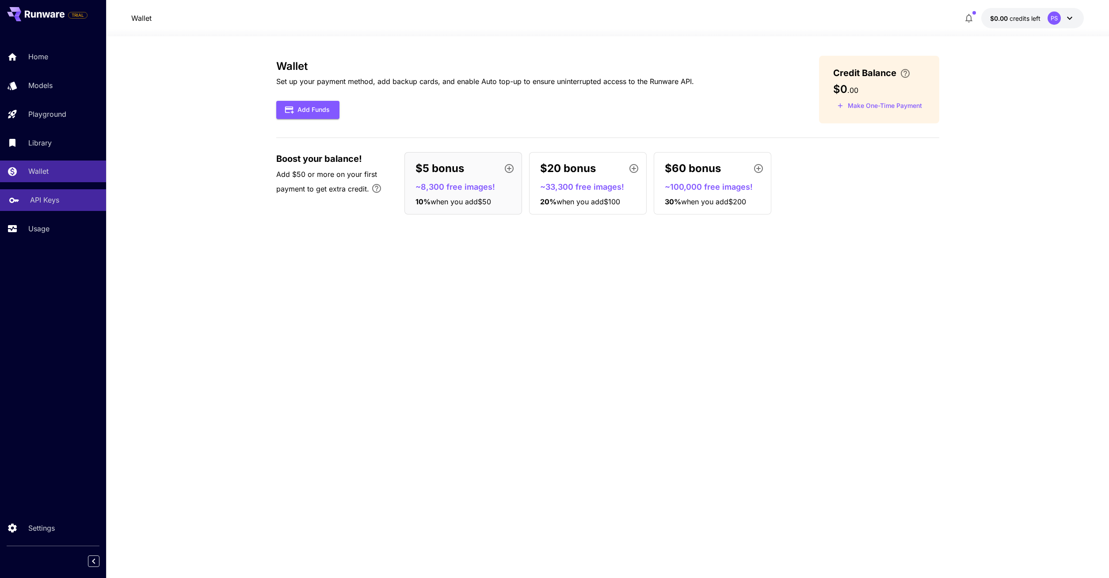
click at [31, 198] on p "API Keys" at bounding box center [44, 199] width 29 height 11
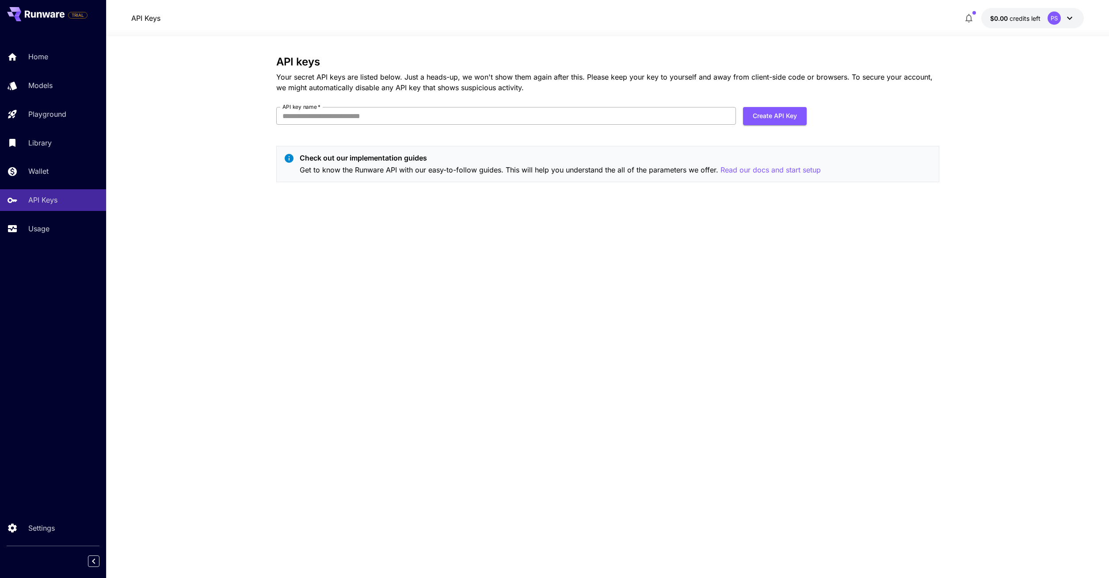
click at [424, 116] on input "API key name   *" at bounding box center [506, 116] width 460 height 18
type input "**********"
click at [781, 117] on button "Create API Key" at bounding box center [775, 116] width 64 height 18
click at [1024, 17] on div "You need to verify your email address before you can perform this action." at bounding box center [1036, 29] width 110 height 32
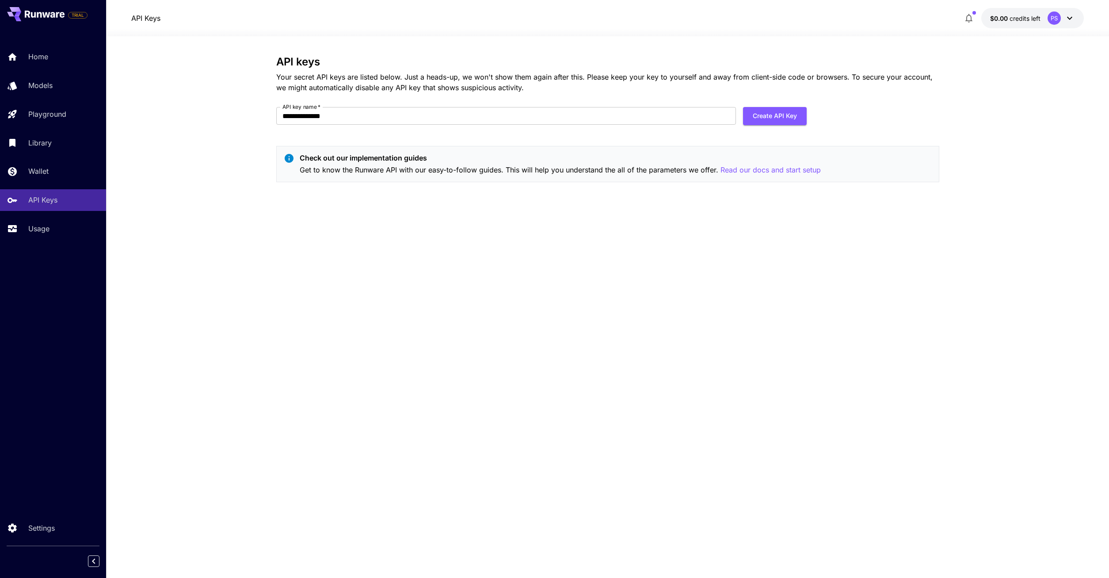
click at [1072, 15] on icon at bounding box center [1069, 18] width 11 height 11
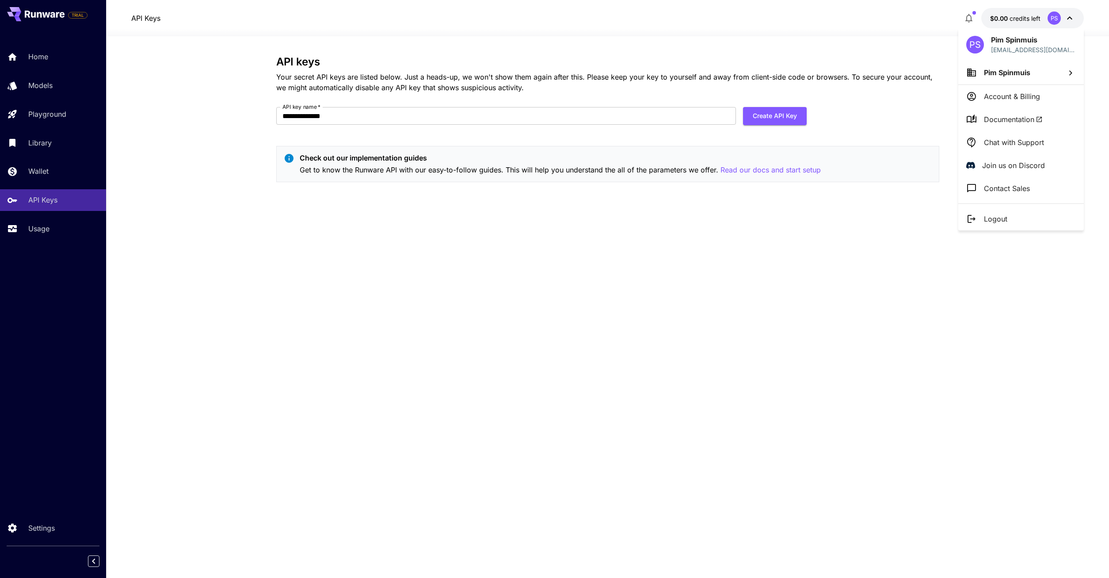
click at [971, 16] on div at bounding box center [554, 289] width 1109 height 578
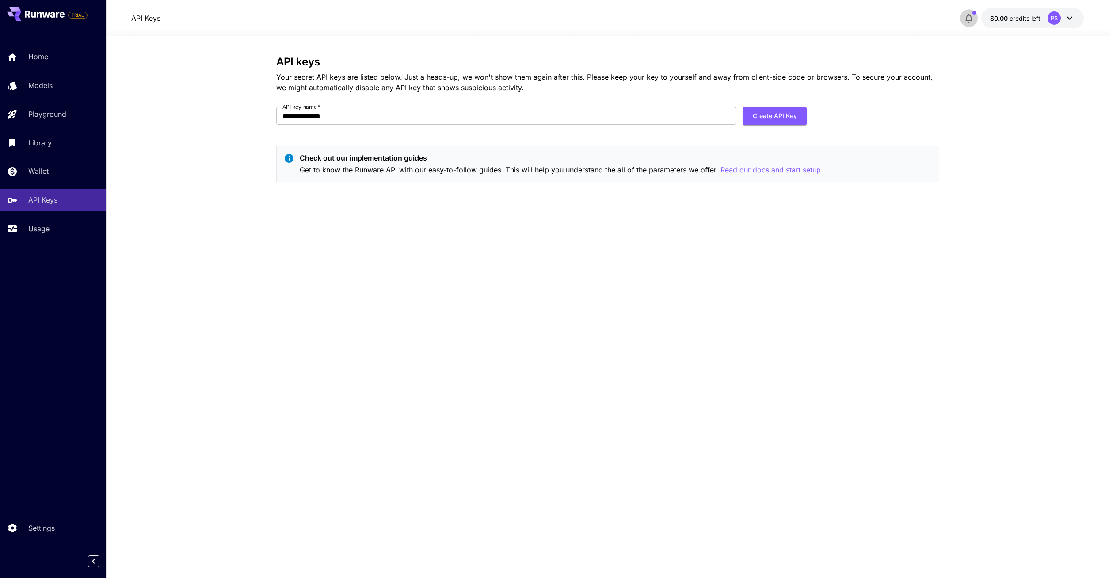
click at [966, 16] on icon "button" at bounding box center [968, 18] width 11 height 11
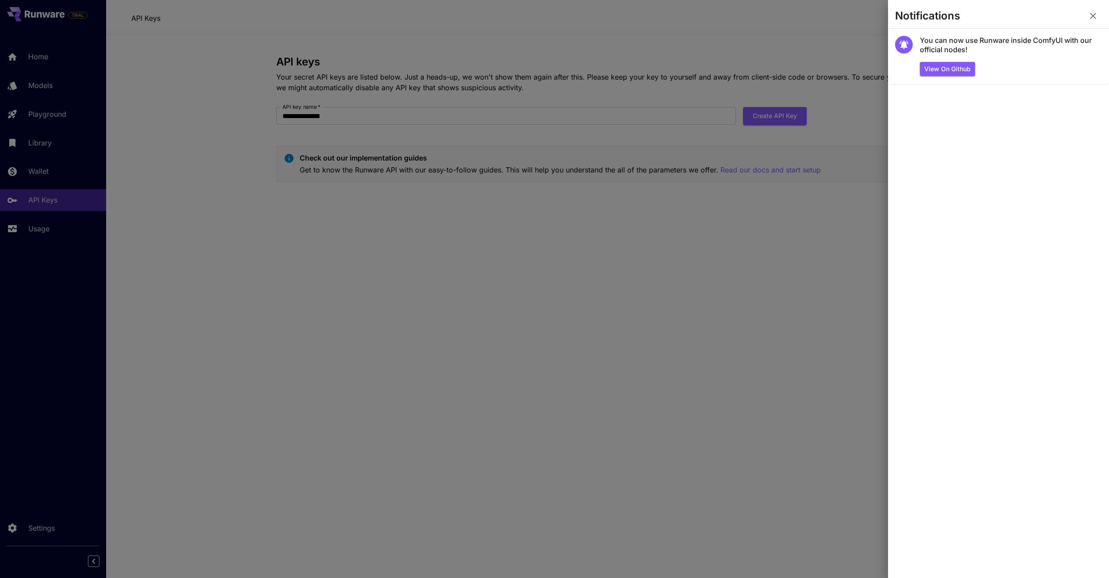
click at [1091, 11] on icon "button" at bounding box center [1093, 16] width 11 height 11
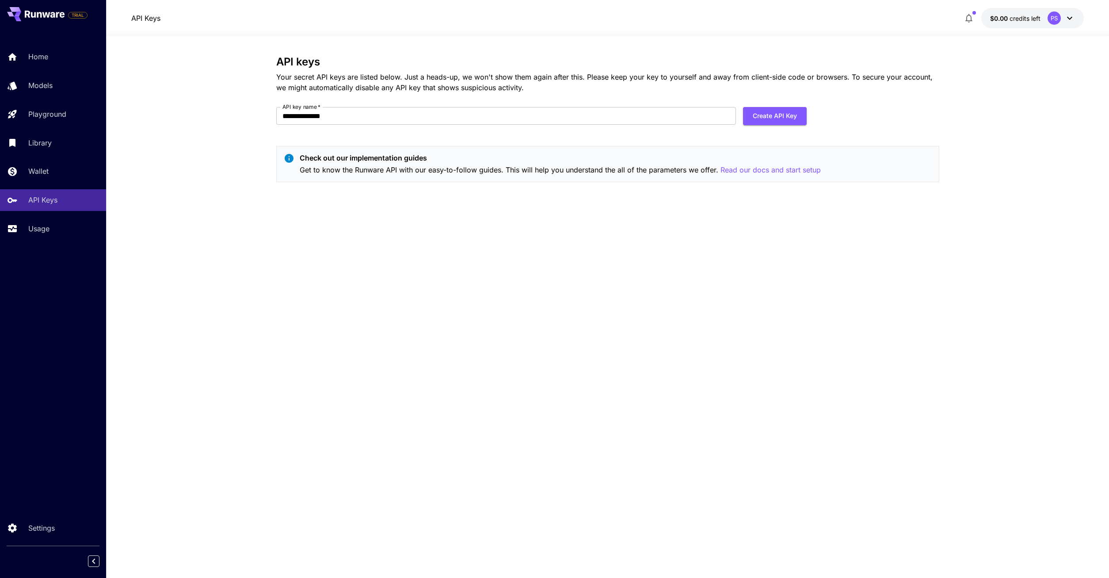
click at [1076, 19] on button "$0.00 credits left PS" at bounding box center [1032, 18] width 103 height 20
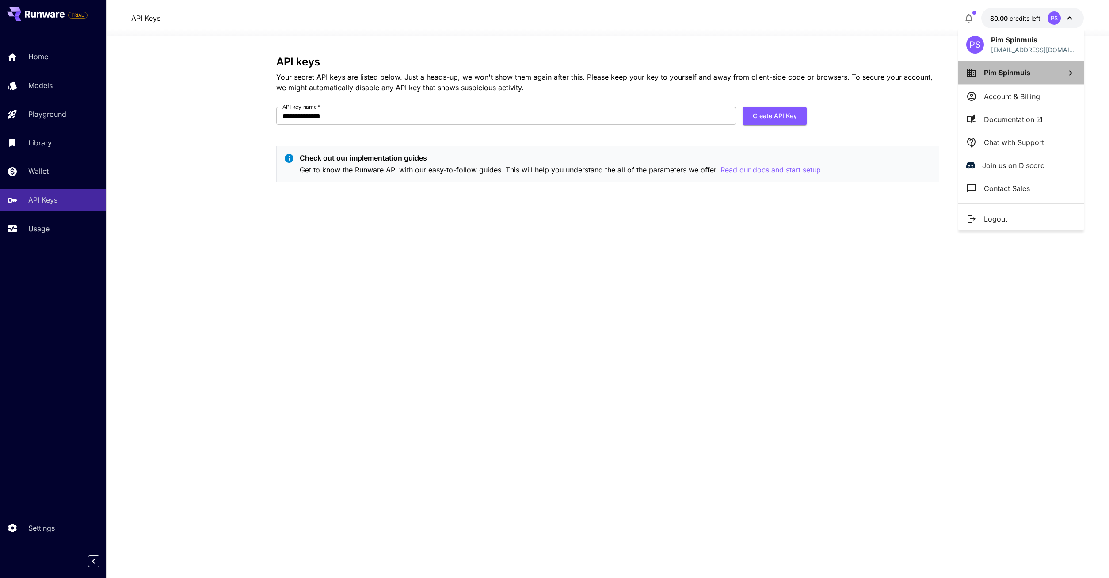
click at [1019, 72] on span "Pim Spinmuis" at bounding box center [1007, 72] width 46 height 9
click at [900, 87] on p "Pim Spinmuis" at bounding box center [894, 89] width 46 height 11
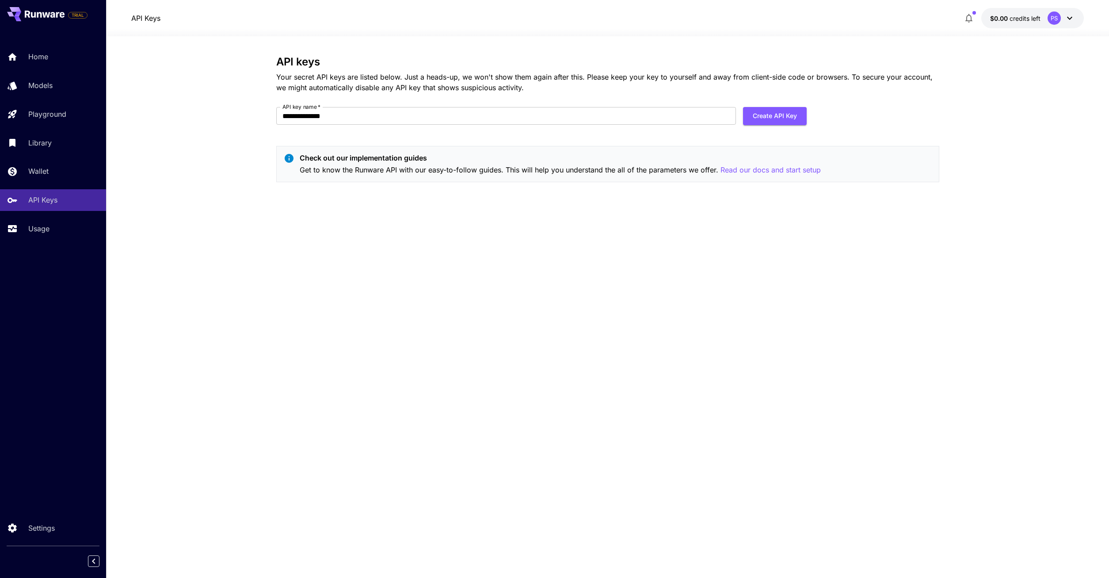
click at [1035, 24] on button "$0.00 credits left PS" at bounding box center [1032, 18] width 103 height 20
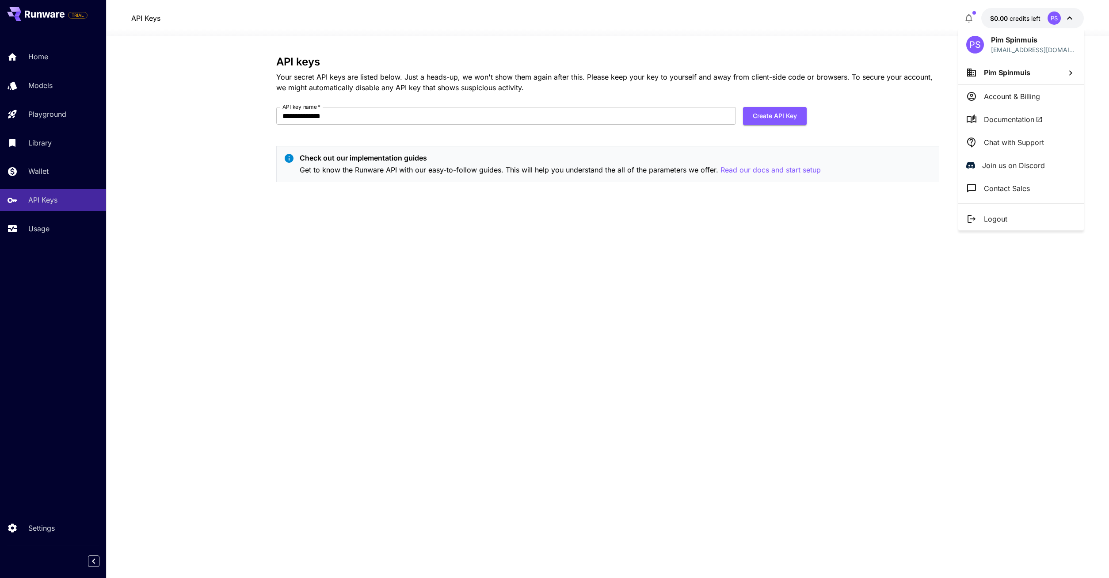
click at [1014, 68] on span "Pim Spinmuis" at bounding box center [1007, 72] width 46 height 9
click at [916, 108] on li "Add organization" at bounding box center [903, 116] width 110 height 19
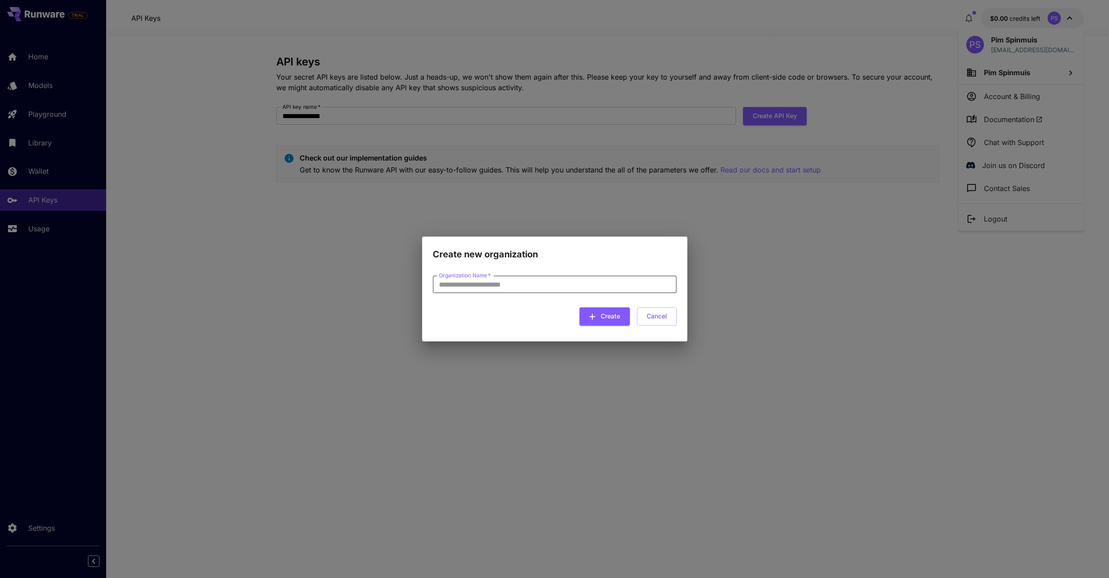
click at [542, 284] on input "Organization Name   *" at bounding box center [555, 284] width 244 height 18
click at [543, 282] on input "Organization Name   *" at bounding box center [555, 284] width 244 height 18
type input "**********"
click at [613, 309] on button "Create" at bounding box center [604, 316] width 50 height 18
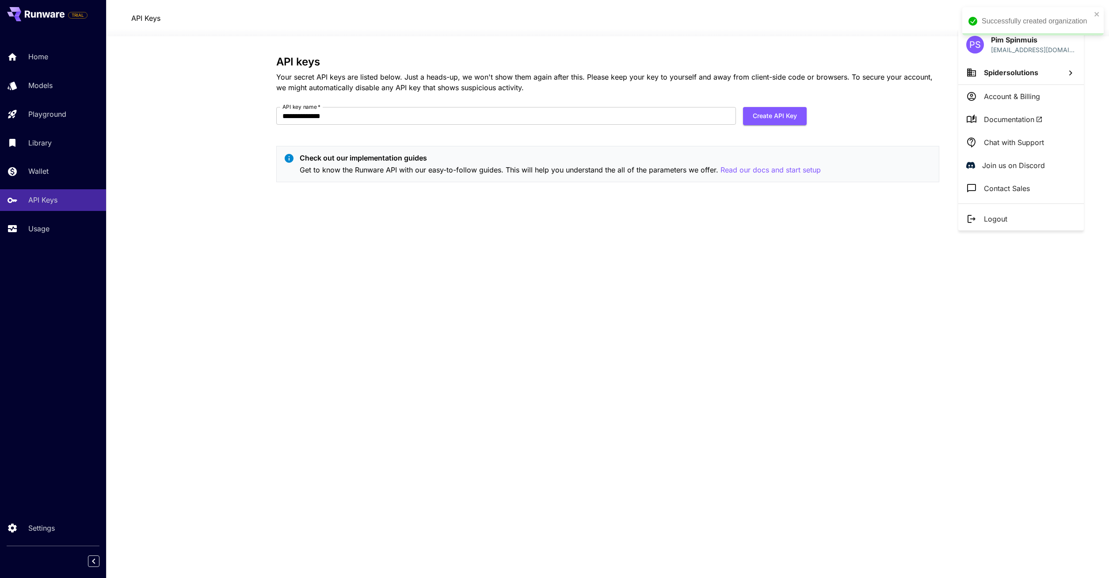
click at [832, 206] on div at bounding box center [554, 289] width 1109 height 578
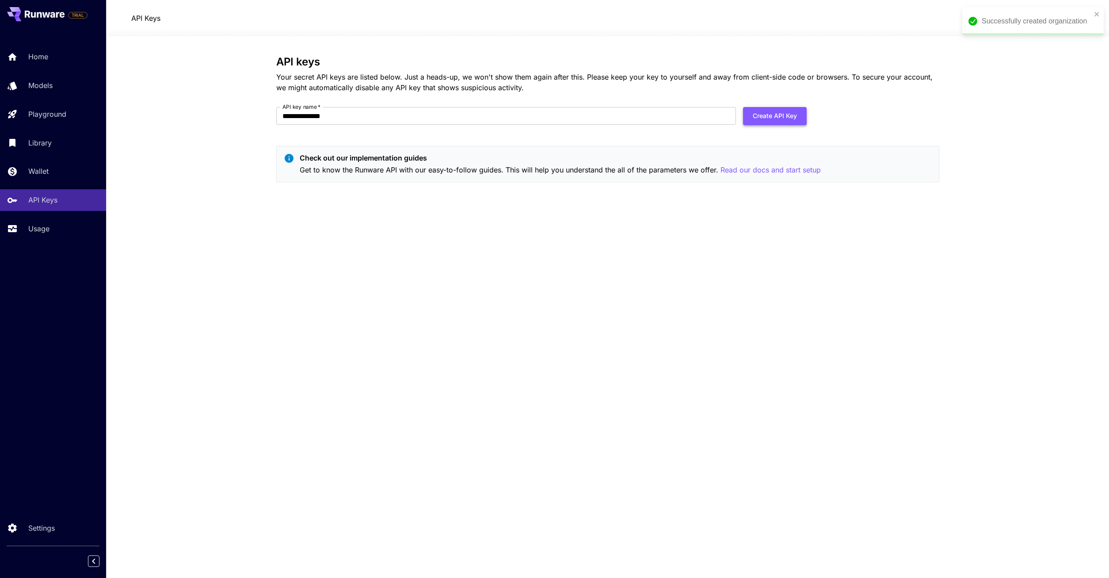
click at [771, 114] on button "Create API Key" at bounding box center [775, 116] width 64 height 18
click at [1095, 14] on icon "close" at bounding box center [1096, 14] width 4 height 4
click at [1097, 12] on icon "close" at bounding box center [1097, 14] width 6 height 7
click at [782, 125] on button "Create API Key" at bounding box center [775, 116] width 64 height 18
click at [991, 88] on section "**********" at bounding box center [607, 306] width 1003 height 541
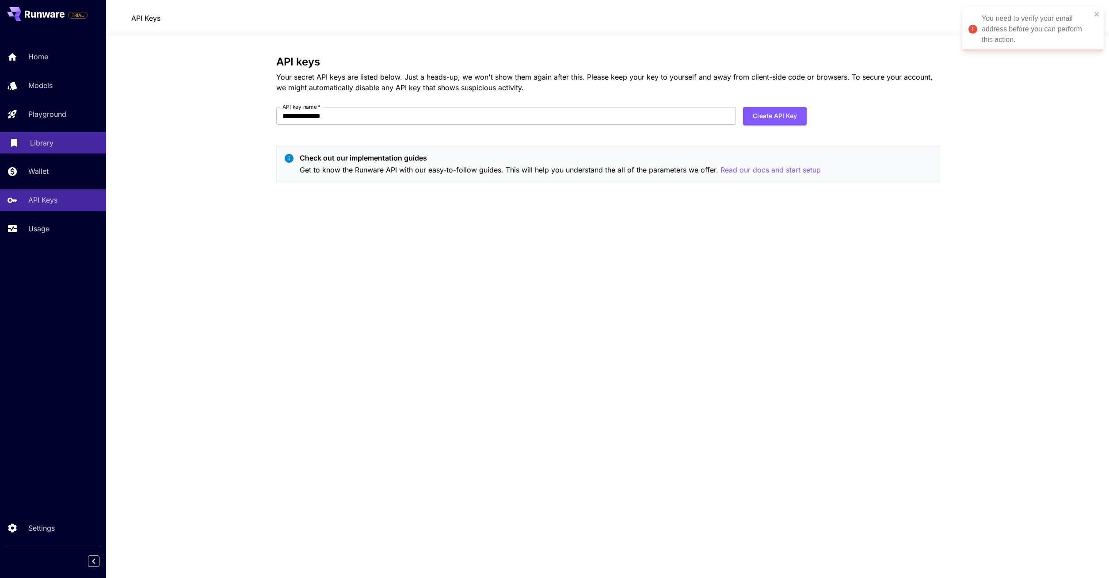
click at [45, 146] on p "Library" at bounding box center [41, 142] width 23 height 11
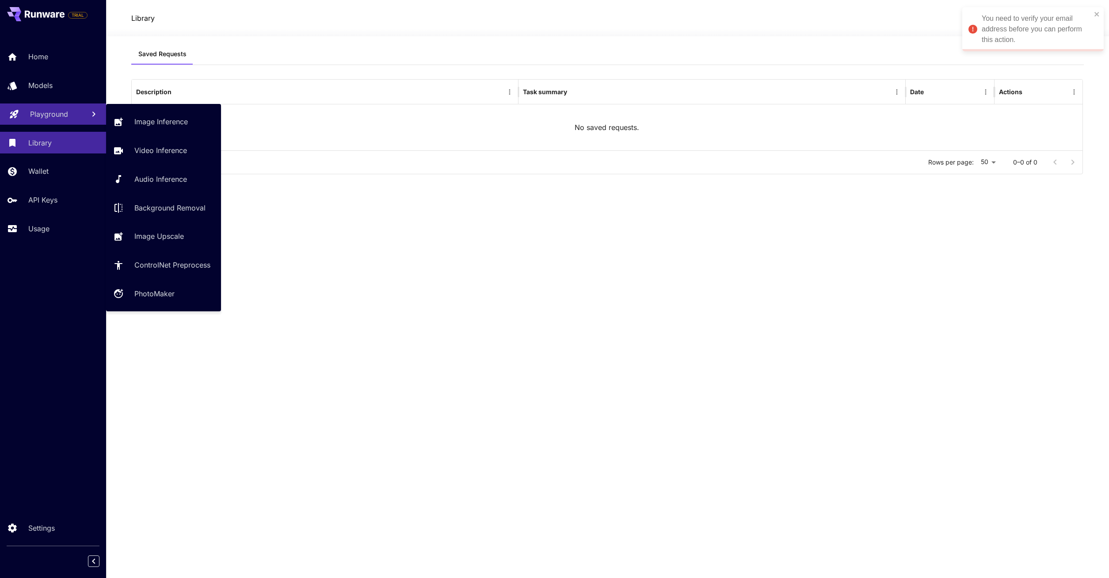
click at [52, 113] on p "Playground" at bounding box center [49, 114] width 38 height 11
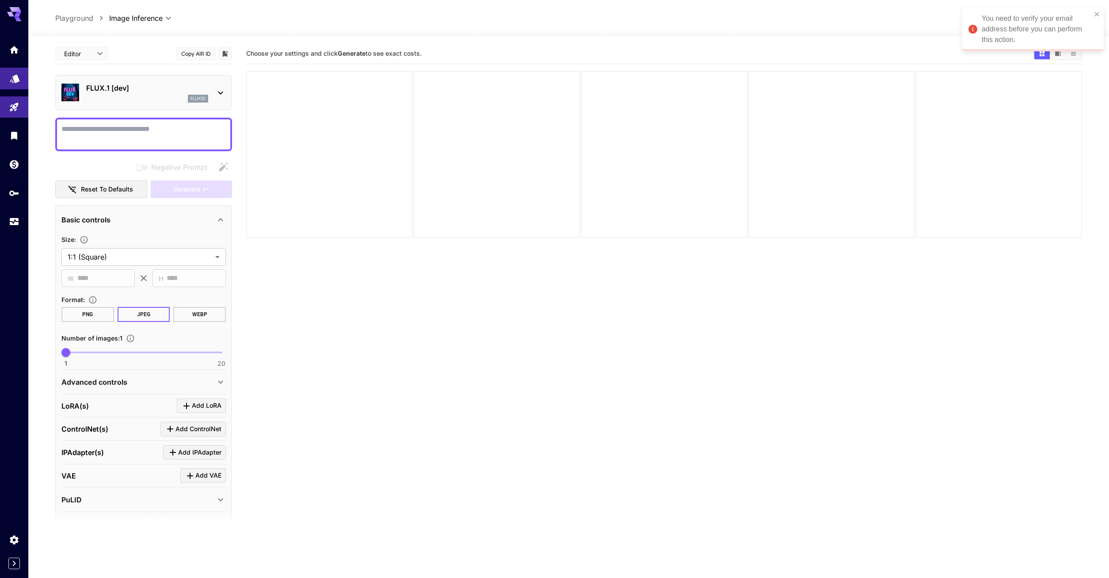
click at [11, 81] on icon "Models" at bounding box center [15, 76] width 11 height 11
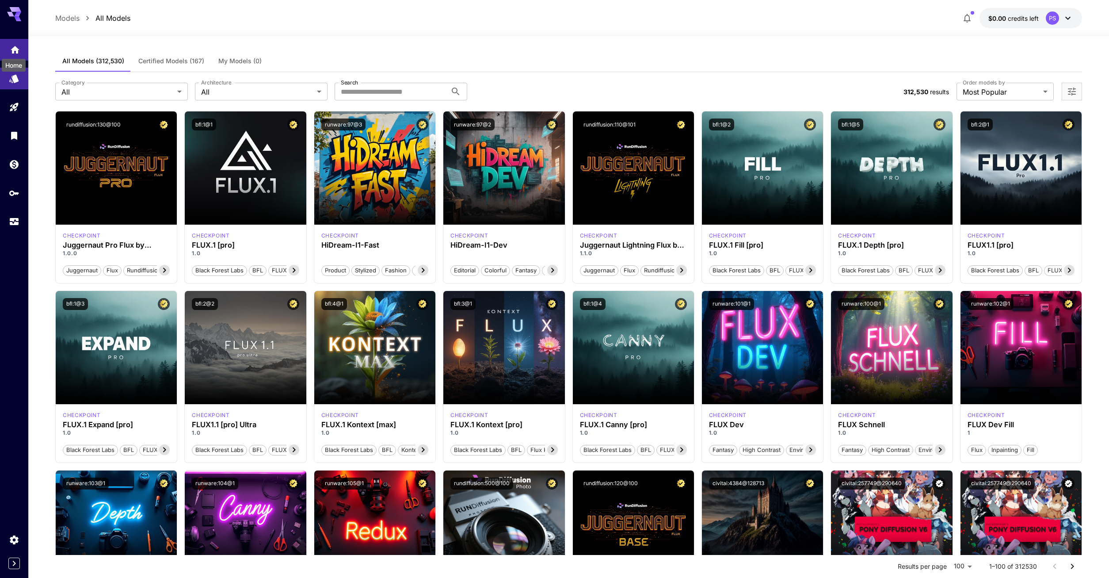
click at [16, 46] on icon "Home" at bounding box center [15, 50] width 9 height 8
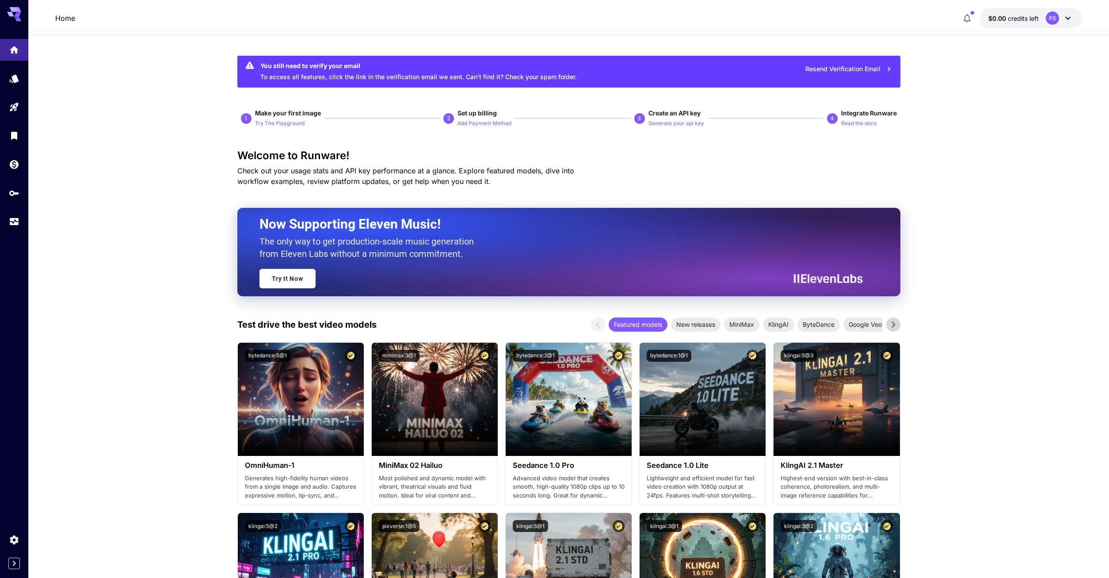
click at [844, 68] on button "Resend Verification Email" at bounding box center [848, 69] width 96 height 18
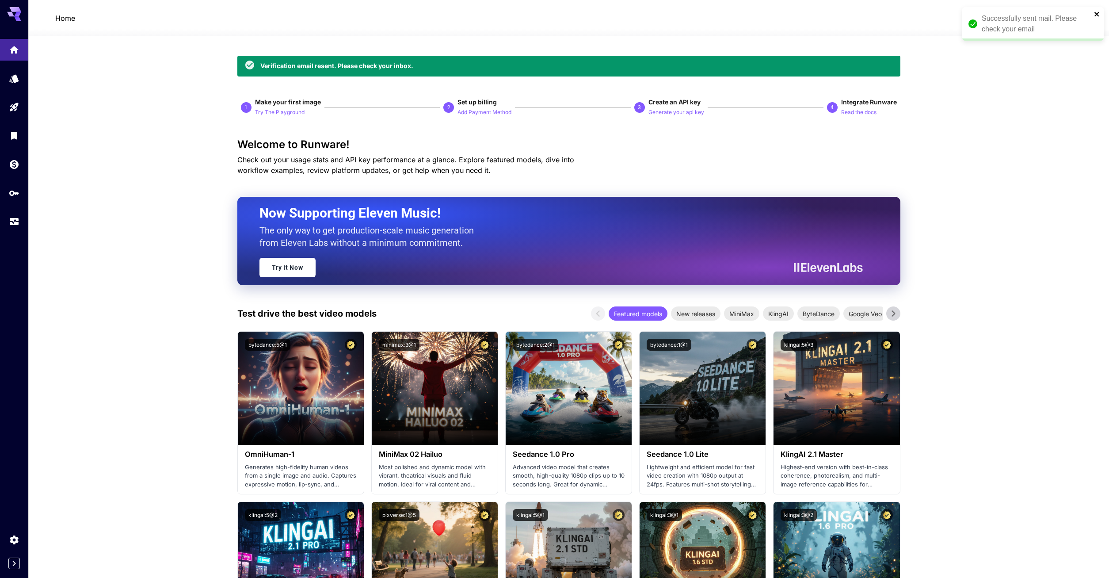
click at [1095, 16] on icon "close" at bounding box center [1096, 14] width 4 height 4
click at [1080, 16] on button "$0.00 credits left PS" at bounding box center [1030, 18] width 103 height 20
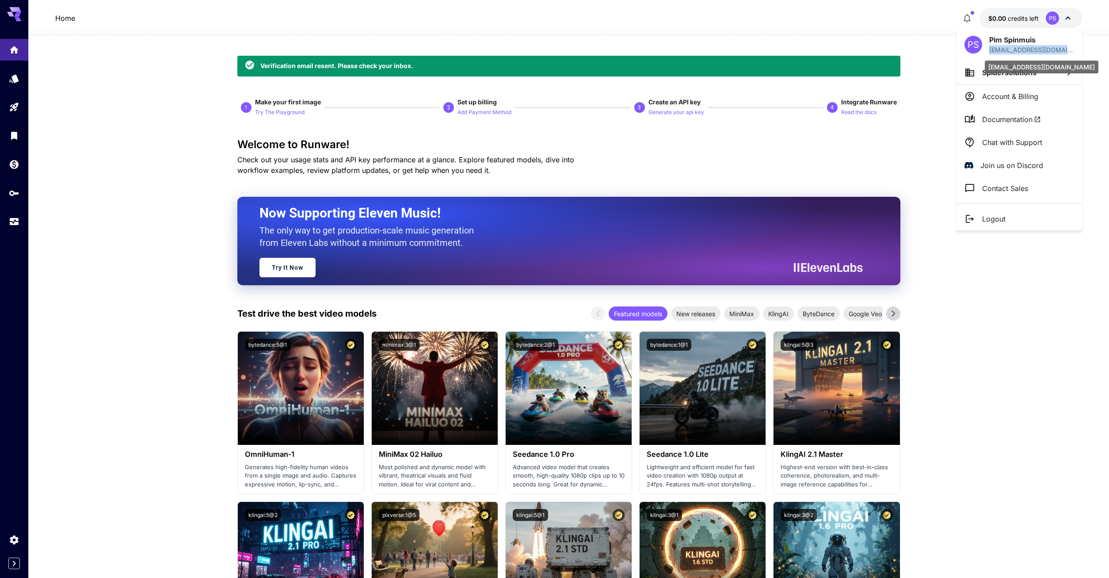
drag, startPoint x: 989, startPoint y: 49, endPoint x: 1073, endPoint y: 53, distance: 84.1
click at [1073, 53] on p "p.spidersolution@gmail.com" at bounding box center [1031, 49] width 85 height 9
click at [1007, 75] on span "Spidersolutions" at bounding box center [1009, 72] width 54 height 9
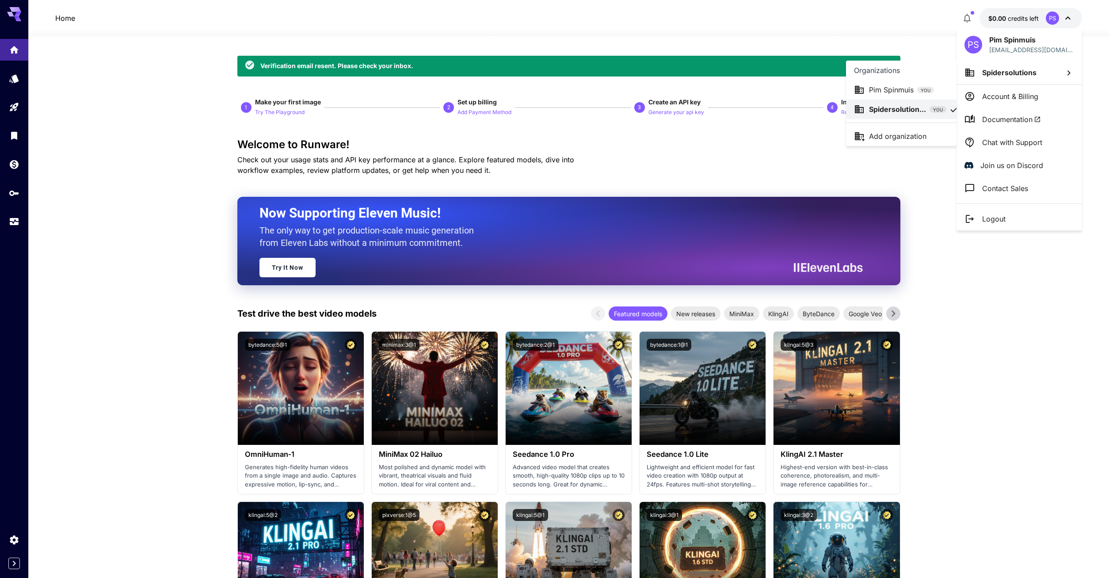
click at [894, 86] on p "Pim Spinmuis" at bounding box center [891, 89] width 45 height 11
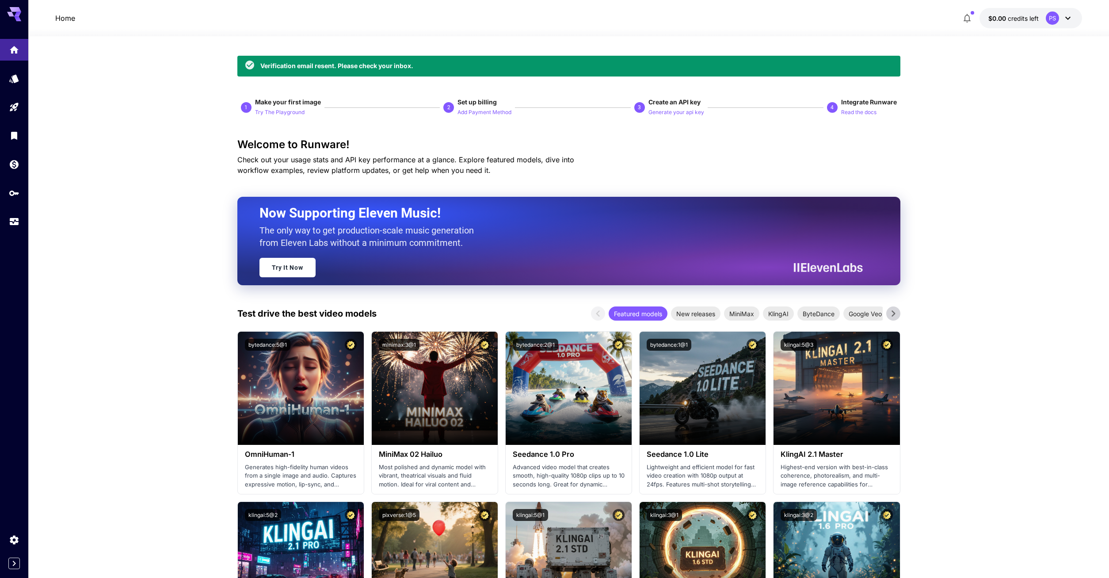
click at [1067, 18] on icon at bounding box center [1067, 18] width 5 height 3
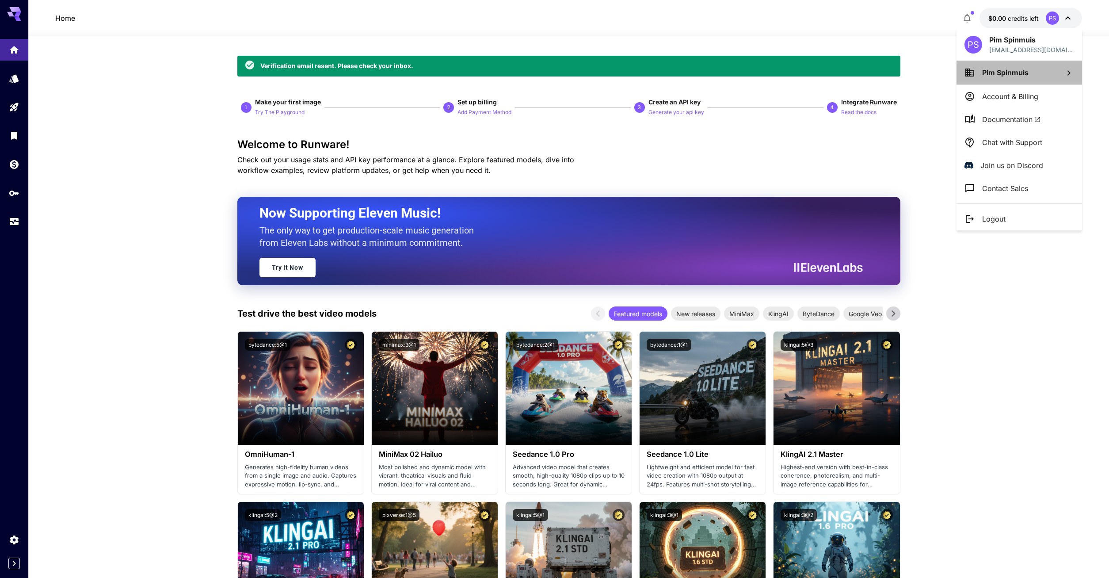
click at [1000, 75] on span "Pim Spinmuis" at bounding box center [1005, 72] width 46 height 9
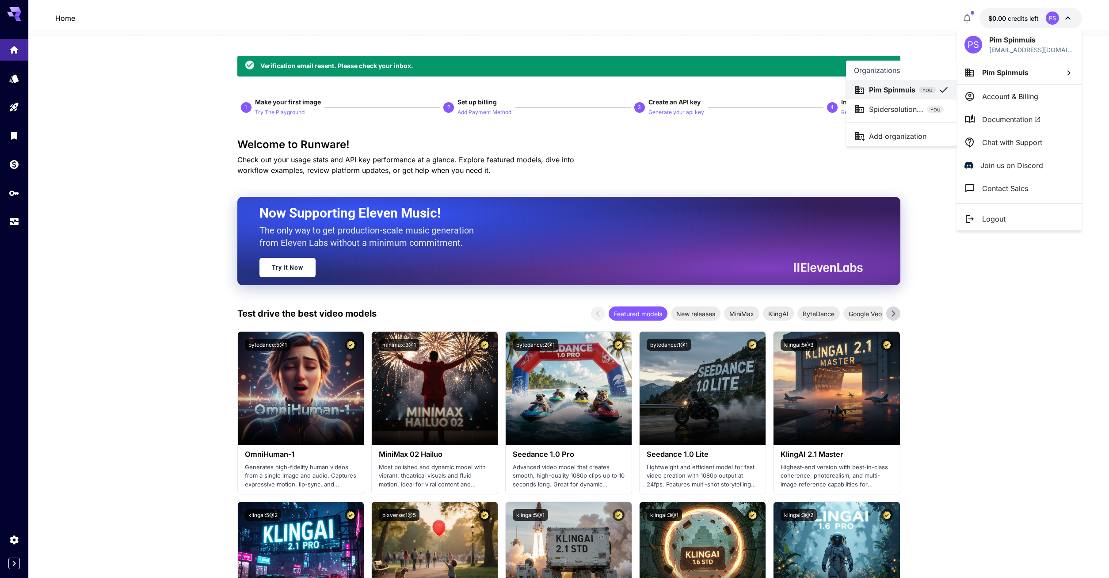
click at [893, 94] on p "Pim Spinmuis" at bounding box center [892, 89] width 46 height 11
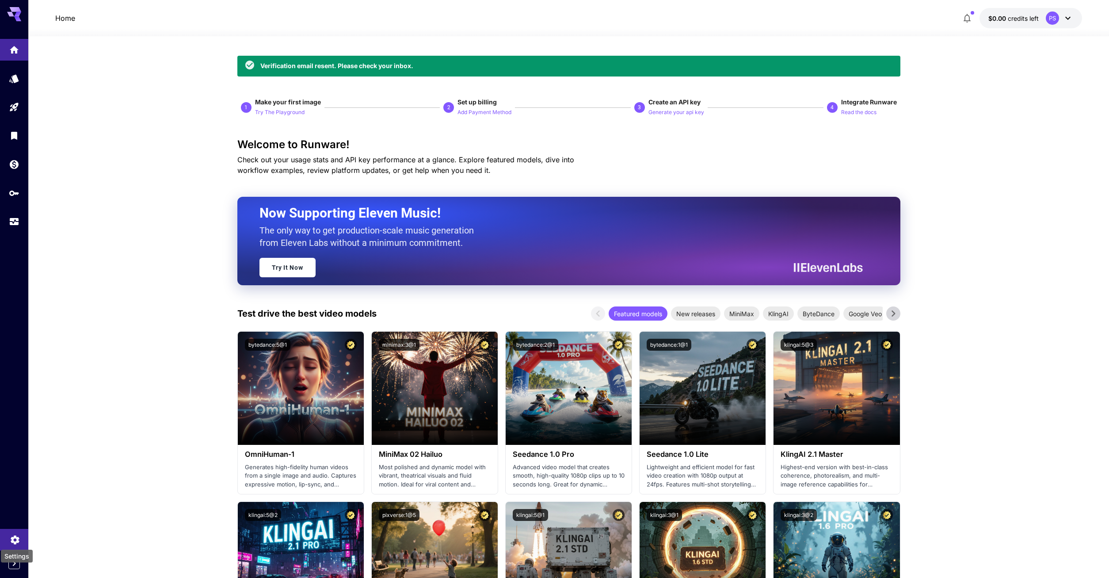
click at [11, 540] on icon "Settings" at bounding box center [15, 537] width 11 height 11
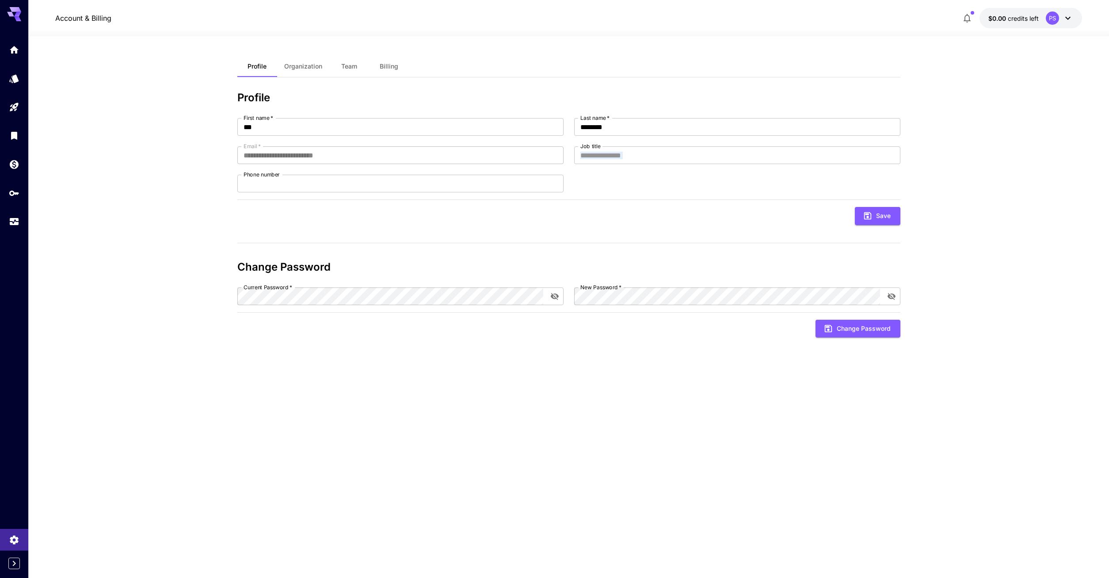
drag, startPoint x: 409, startPoint y: 168, endPoint x: 211, endPoint y: 174, distance: 198.1
click at [211, 174] on section "**********" at bounding box center [568, 306] width 1080 height 541
click at [186, 155] on section "**********" at bounding box center [568, 306] width 1080 height 541
click at [1065, 17] on icon at bounding box center [1067, 18] width 5 height 3
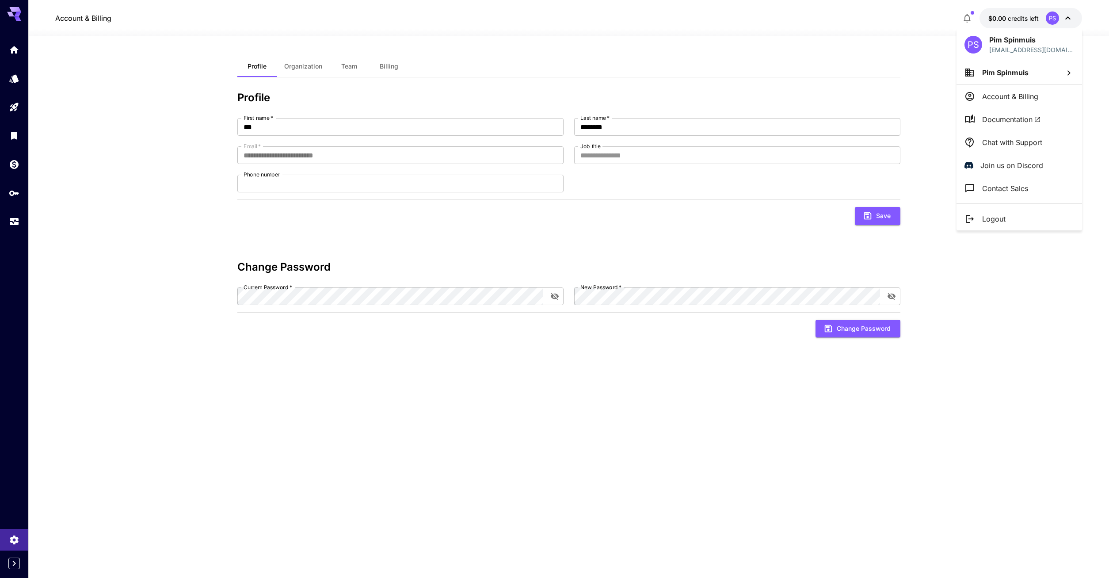
click at [998, 216] on p "Logout" at bounding box center [993, 218] width 23 height 11
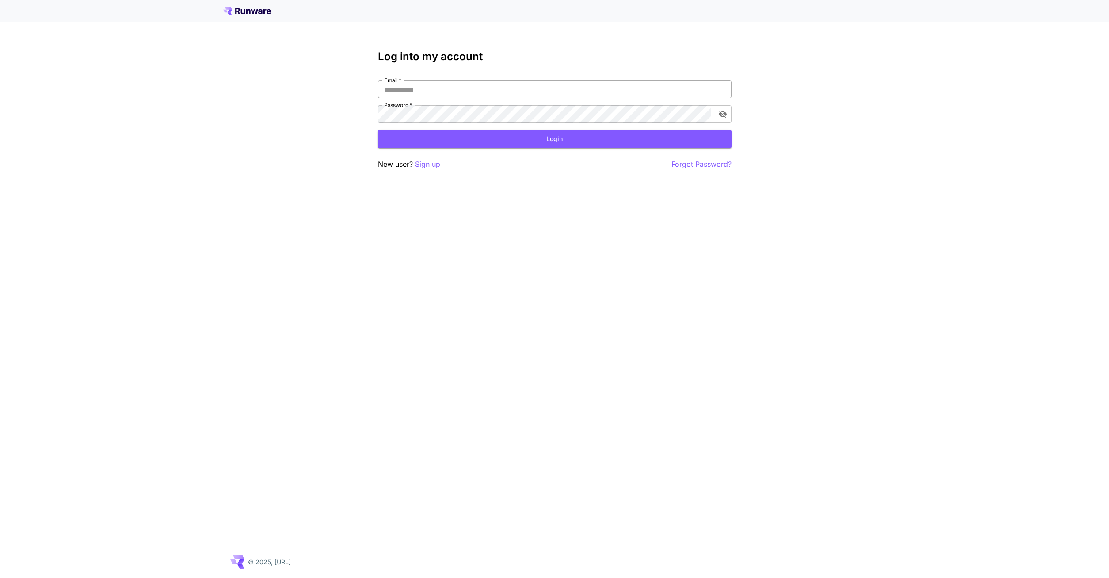
click at [426, 84] on input "Email   *" at bounding box center [555, 89] width 354 height 18
click at [430, 167] on p "Sign up" at bounding box center [427, 164] width 25 height 11
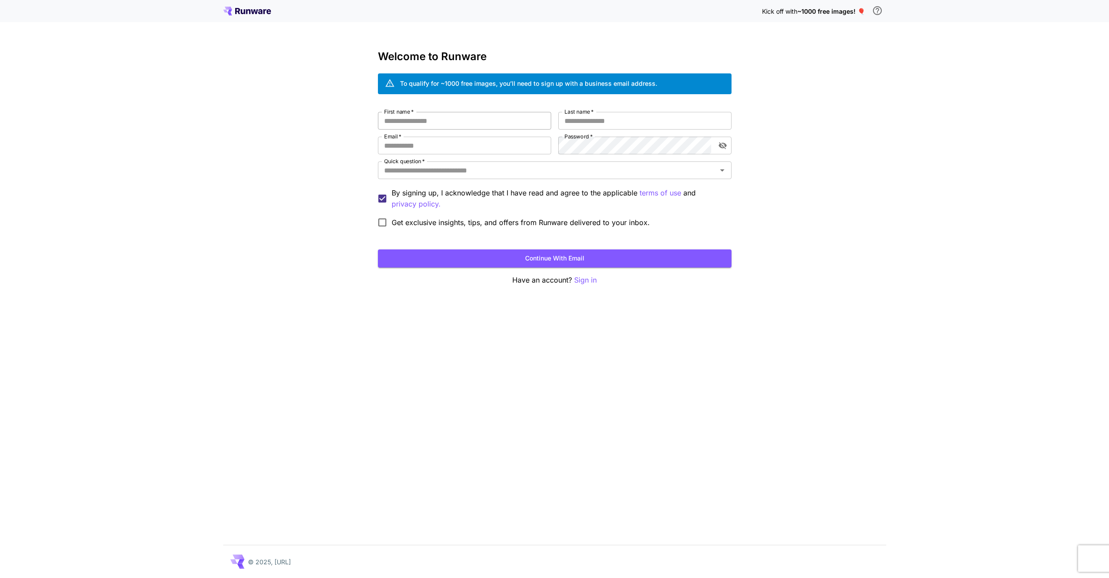
click at [456, 119] on input "First name   *" at bounding box center [464, 121] width 173 height 18
type input "***"
click at [598, 125] on input "Last name   *" at bounding box center [644, 121] width 173 height 18
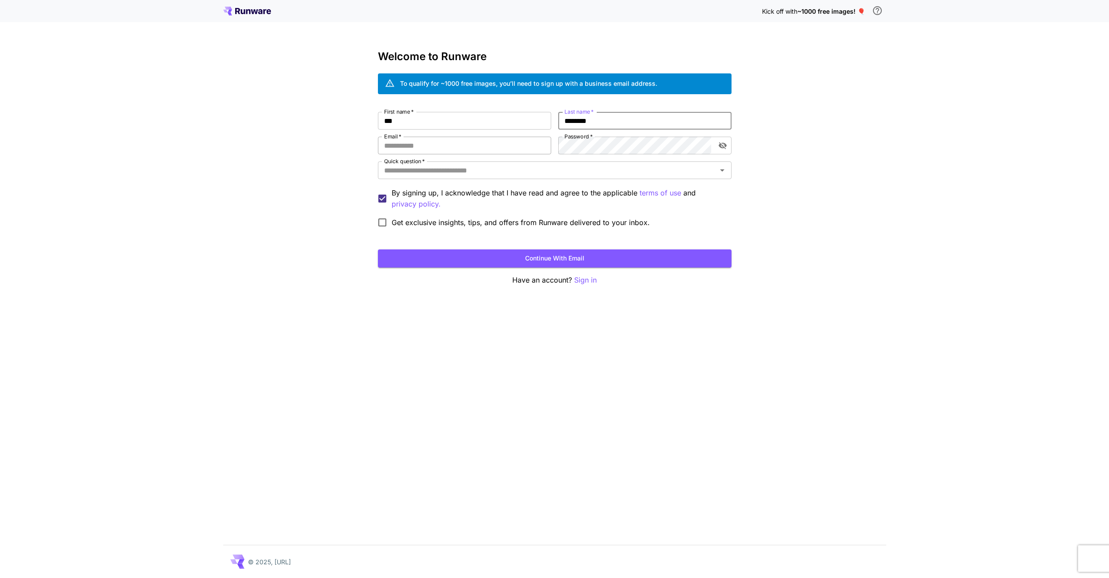
type input "********"
click at [483, 145] on input "Email   *" at bounding box center [464, 146] width 173 height 18
type input "**********"
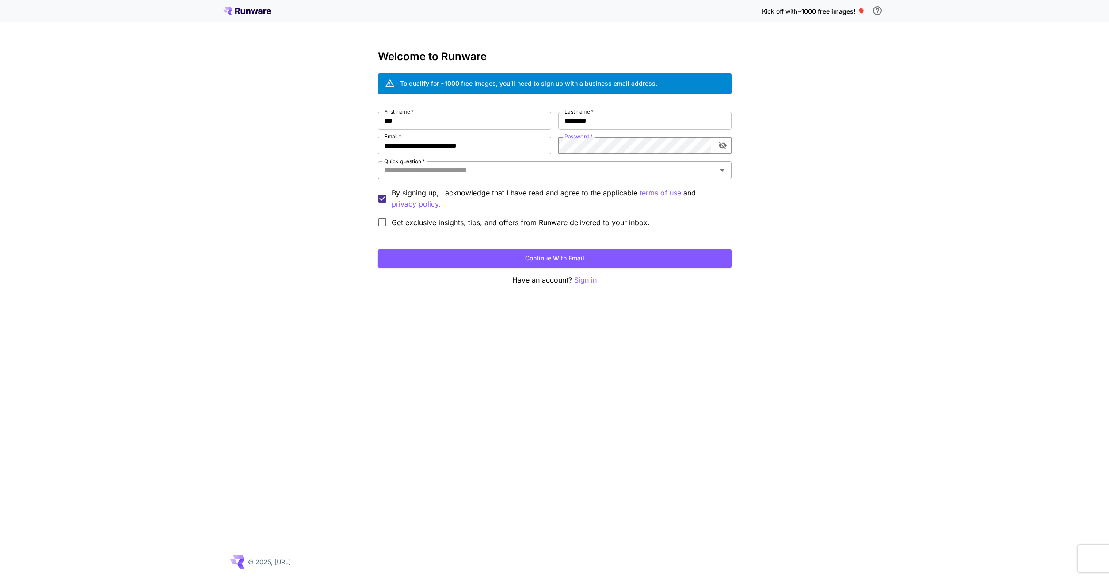
click at [456, 170] on input "Quick question   *" at bounding box center [547, 170] width 334 height 12
type input "******"
drag, startPoint x: 297, startPoint y: 293, endPoint x: 304, endPoint y: 293, distance: 7.5
click at [298, 293] on div "**********" at bounding box center [554, 289] width 1109 height 578
click at [563, 258] on button "Continue with email" at bounding box center [555, 258] width 354 height 18
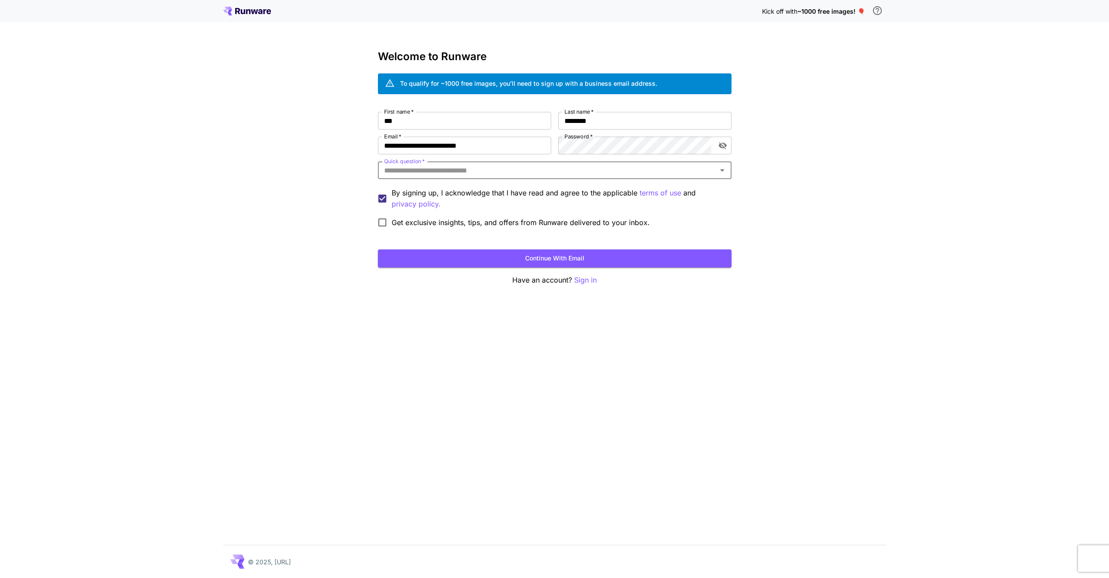
drag, startPoint x: 310, startPoint y: 191, endPoint x: 448, endPoint y: 171, distance: 138.9
click at [312, 191] on div "**********" at bounding box center [554, 289] width 1109 height 578
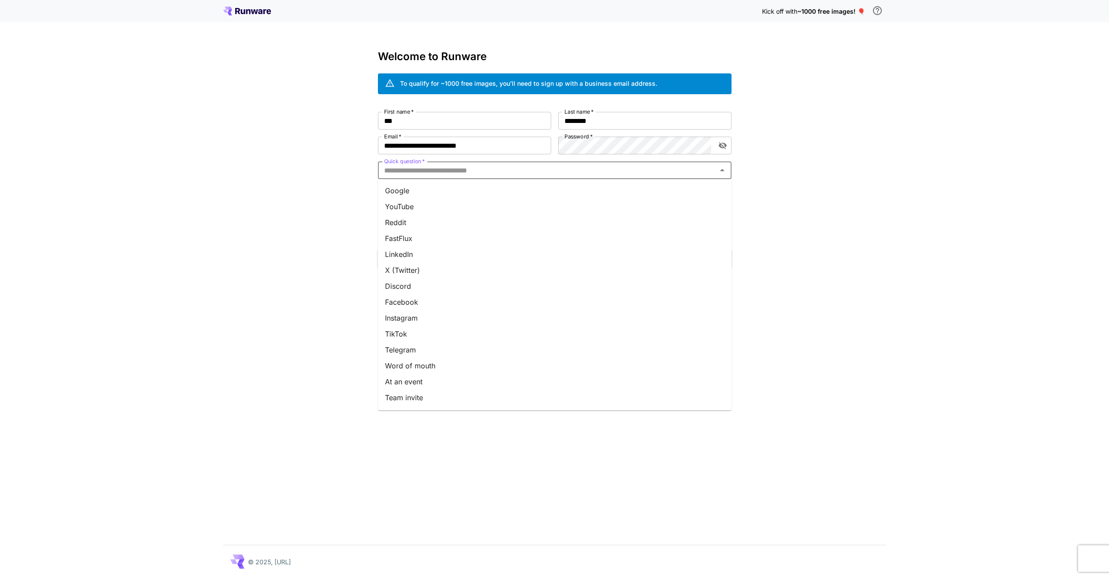
click at [450, 168] on input "Quick question   *" at bounding box center [547, 170] width 334 height 12
click at [407, 188] on li "Google" at bounding box center [555, 191] width 354 height 16
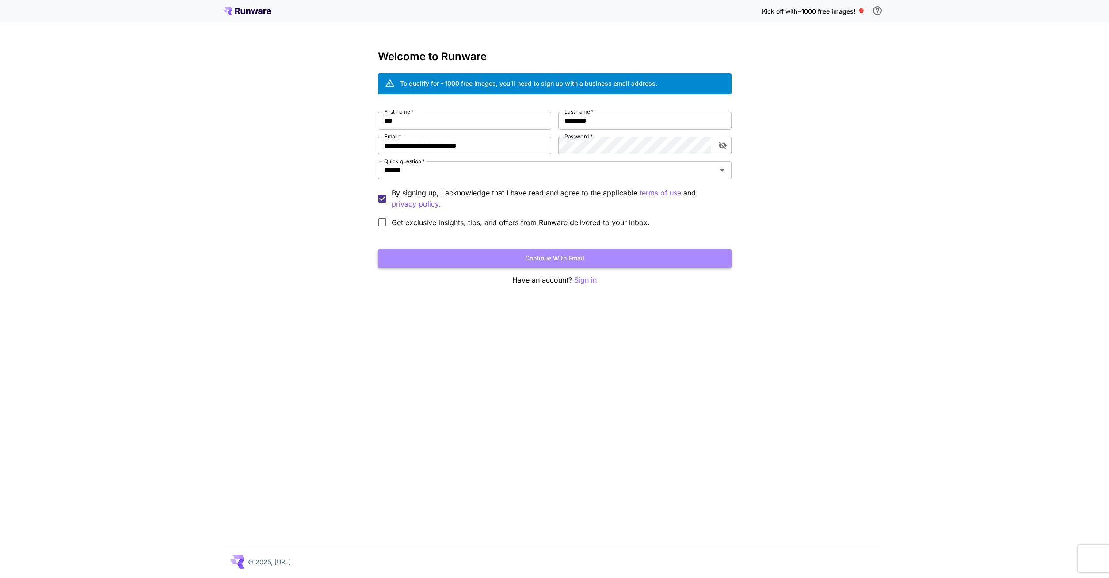
click at [524, 255] on button "Continue with email" at bounding box center [555, 258] width 354 height 18
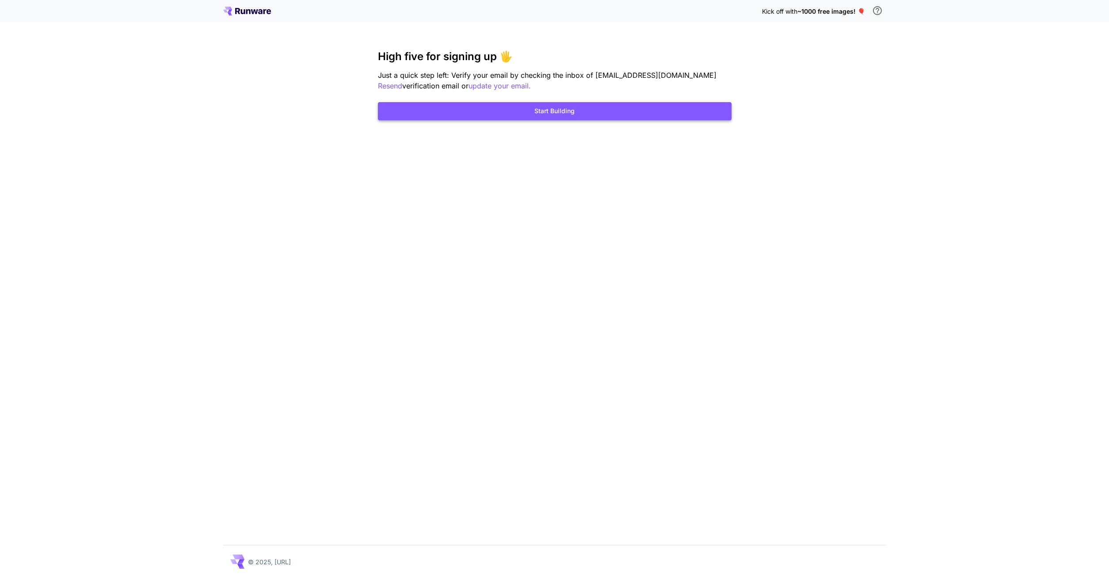
click at [563, 112] on button "Start Building" at bounding box center [555, 111] width 354 height 18
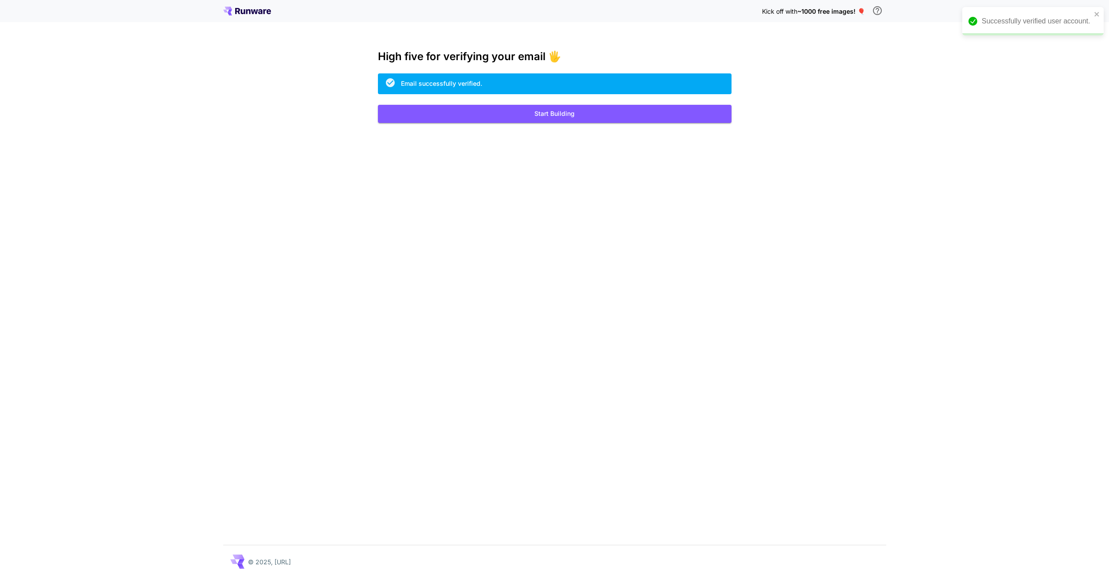
click at [550, 124] on div "Kick off with ~1000 free images! 🎈 High five for verifying your email 🖐️ Email …" at bounding box center [554, 289] width 1109 height 578
click at [557, 112] on button "Start Building" at bounding box center [555, 114] width 354 height 18
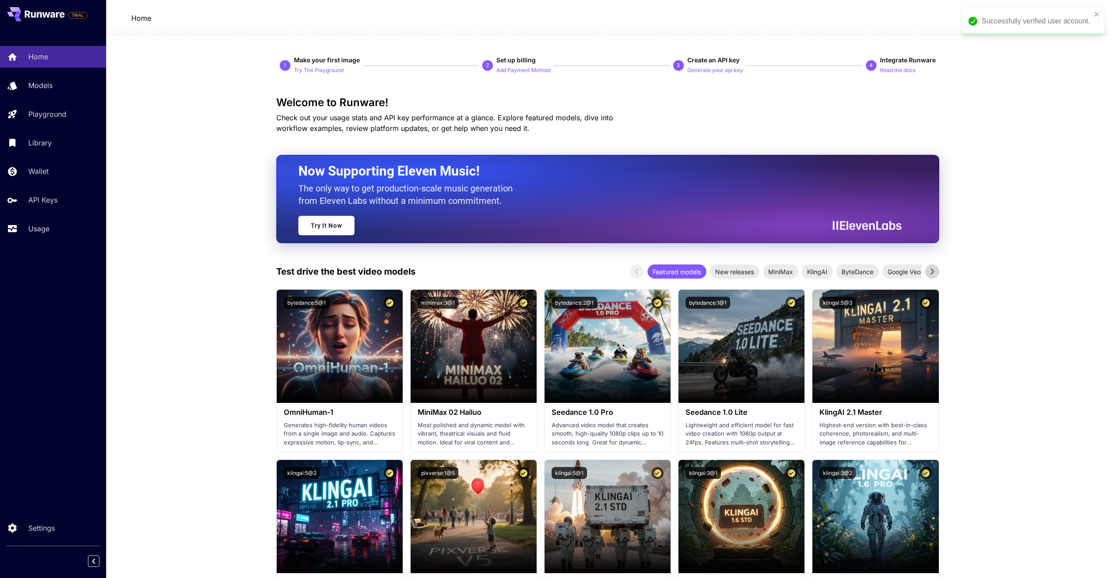
drag, startPoint x: 1040, startPoint y: 202, endPoint x: 95, endPoint y: 279, distance: 948.3
click at [60, 207] on link "API Keys" at bounding box center [53, 200] width 106 height 22
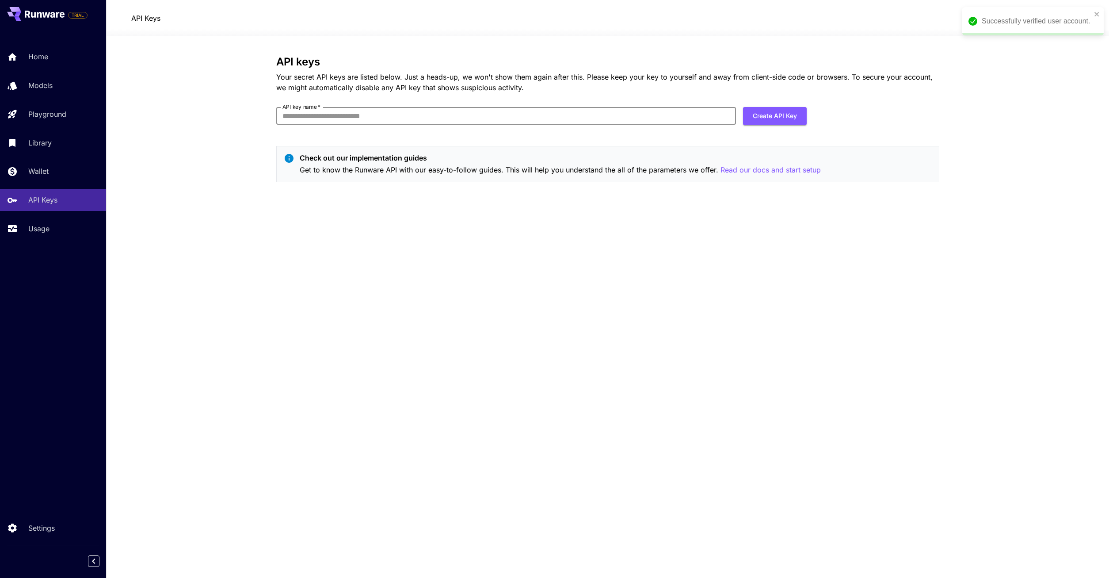
click at [368, 118] on input "API key name   *" at bounding box center [506, 116] width 460 height 18
type input "**********"
click button "Create API Key" at bounding box center [775, 116] width 64 height 18
click at [783, 118] on button "Create API Key" at bounding box center [775, 116] width 64 height 18
click at [1096, 53] on icon "close" at bounding box center [1097, 52] width 6 height 7
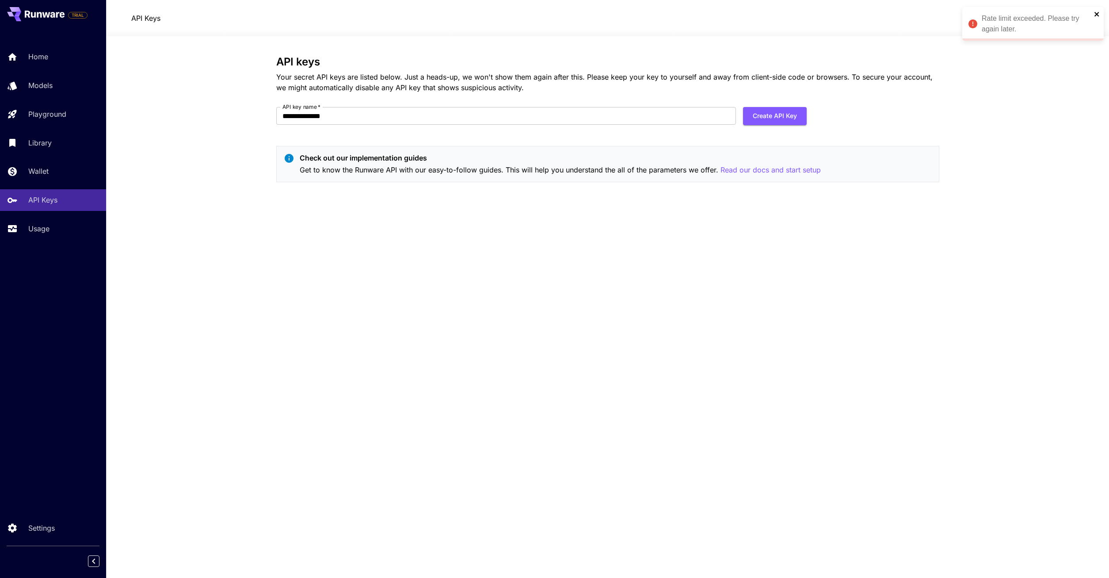
click at [1099, 12] on icon "close" at bounding box center [1097, 14] width 6 height 7
click at [777, 115] on button "Create API Key" at bounding box center [775, 116] width 64 height 18
click at [651, 245] on div "**********" at bounding box center [607, 307] width 663 height 502
click at [39, 173] on p "Wallet" at bounding box center [40, 171] width 20 height 11
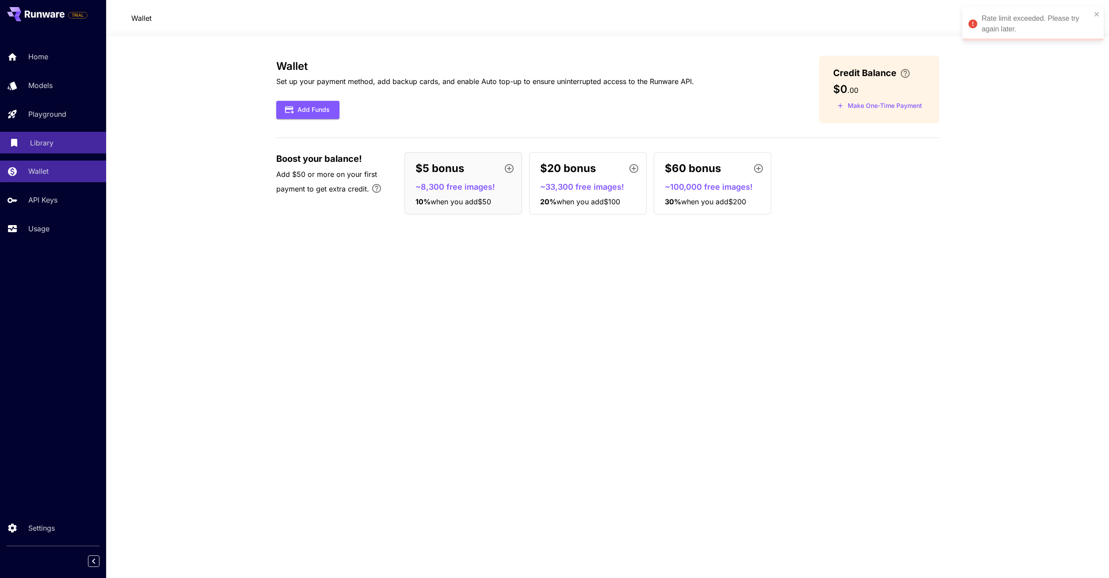
click at [60, 145] on div "Library" at bounding box center [64, 142] width 69 height 11
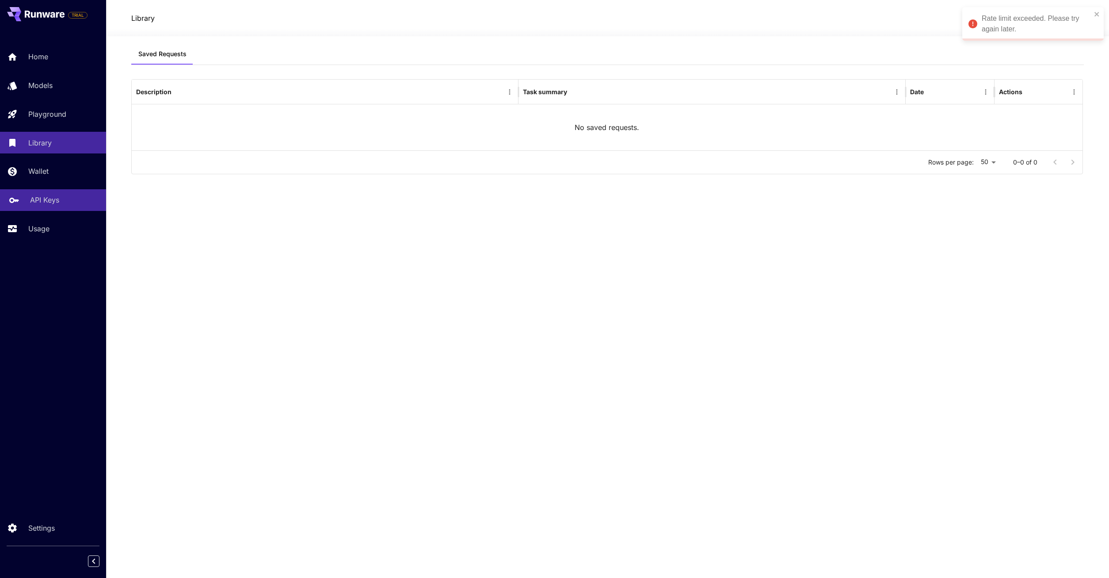
click at [48, 205] on p "API Keys" at bounding box center [44, 199] width 29 height 11
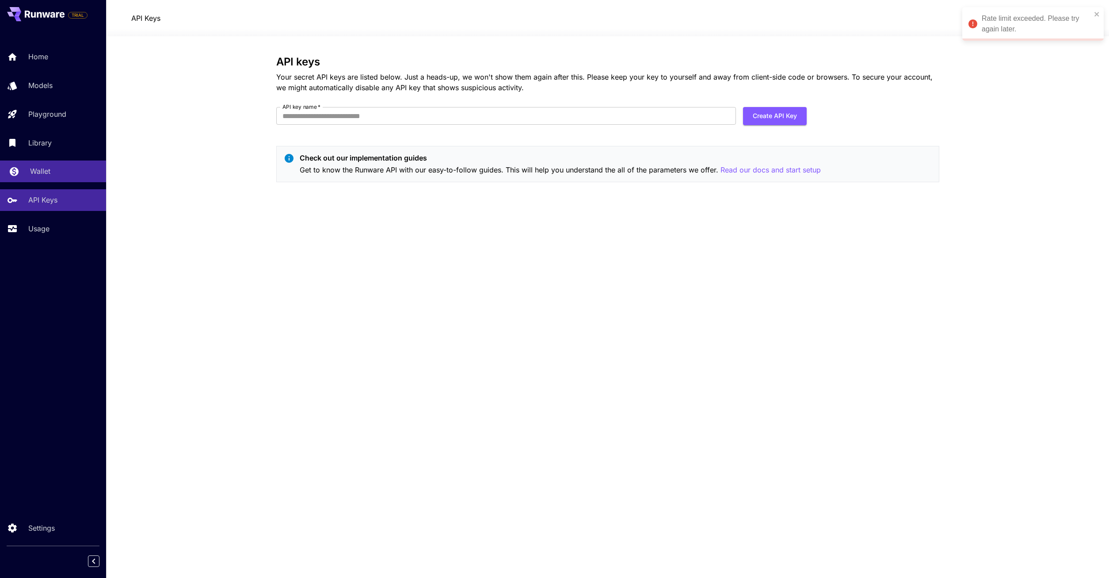
click at [50, 173] on div "Wallet" at bounding box center [64, 171] width 69 height 11
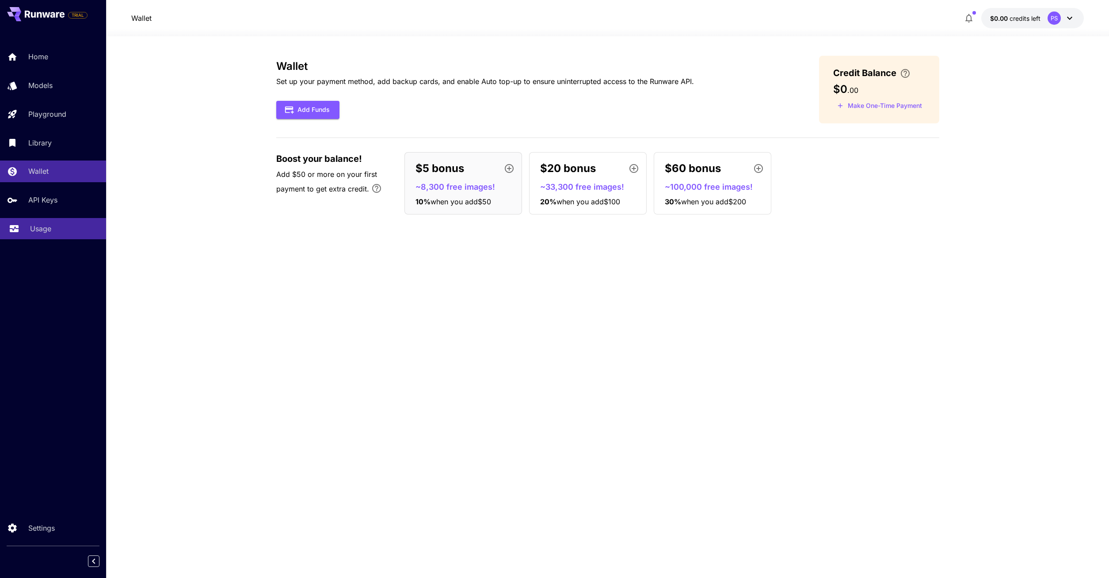
click at [45, 233] on p "Usage" at bounding box center [40, 228] width 21 height 11
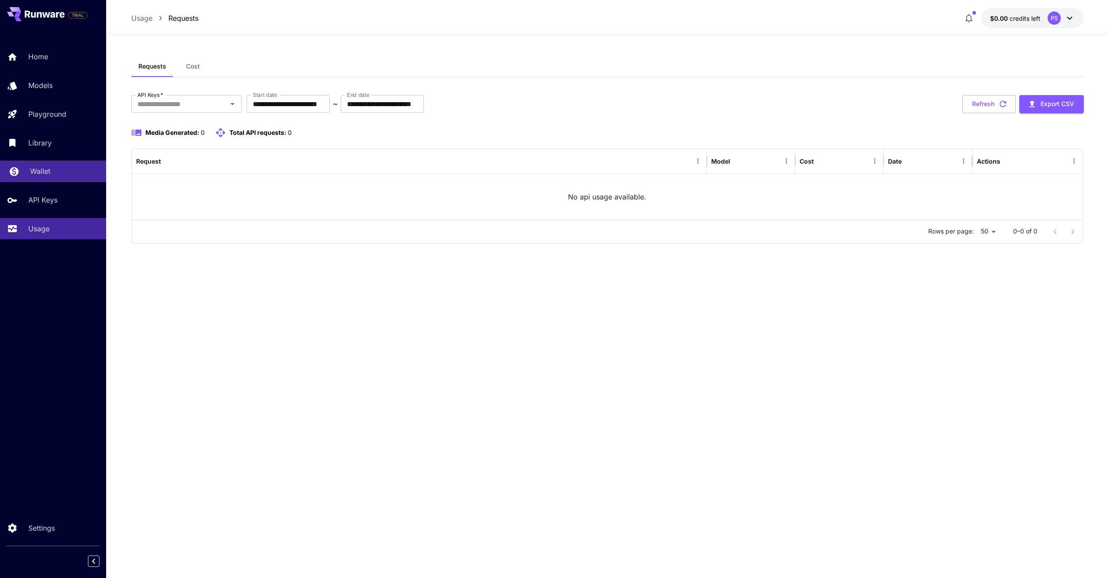
click at [55, 171] on div "Wallet" at bounding box center [64, 171] width 69 height 11
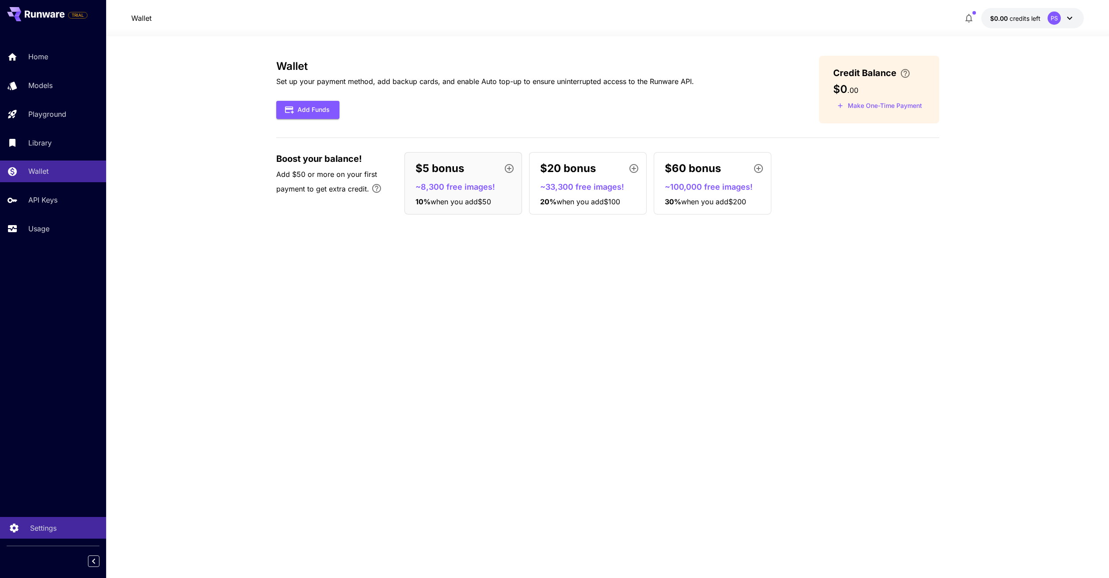
click at [46, 526] on p "Settings" at bounding box center [43, 527] width 27 height 11
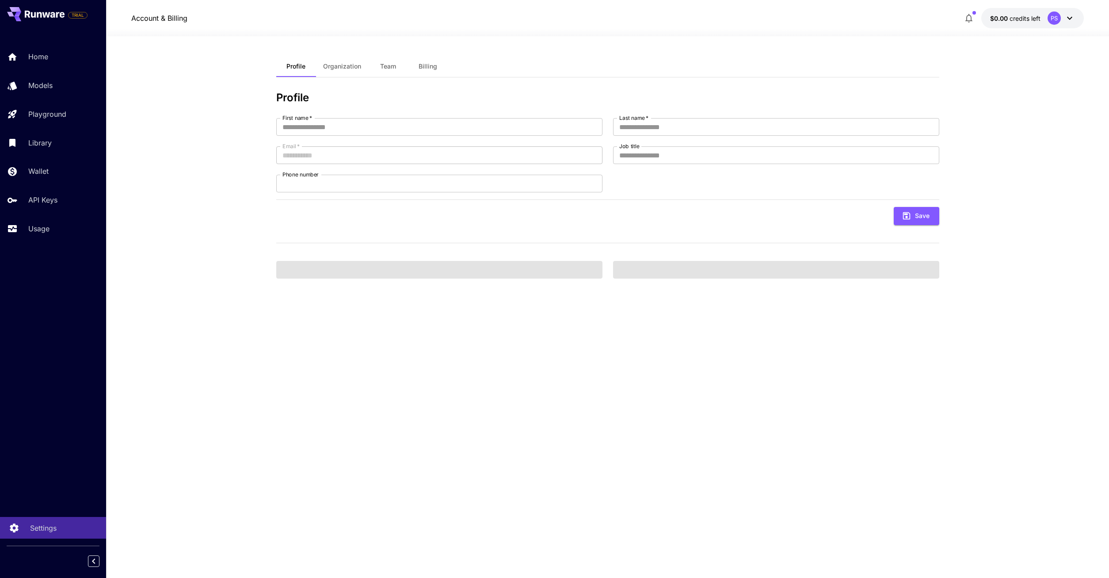
type input "***"
type input "********"
type input "**********"
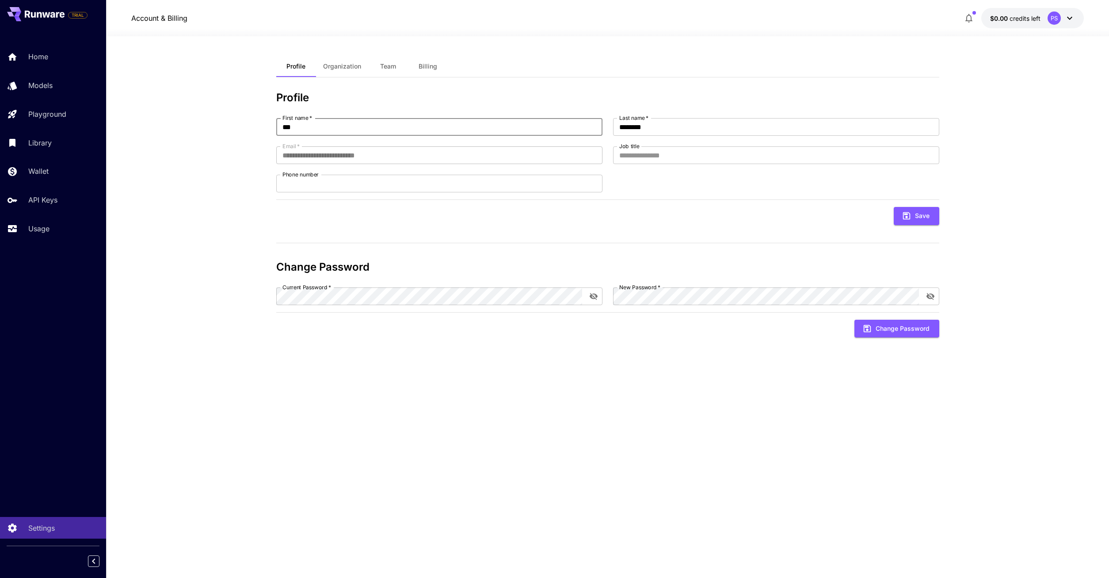
click at [316, 126] on input "***" at bounding box center [439, 127] width 326 height 18
drag, startPoint x: 316, startPoint y: 126, endPoint x: 327, endPoint y: 125, distance: 10.7
click at [319, 126] on input "***" at bounding box center [439, 127] width 326 height 18
click at [676, 157] on input "Job title" at bounding box center [776, 155] width 326 height 18
click at [431, 186] on input "Phone number" at bounding box center [439, 184] width 326 height 18
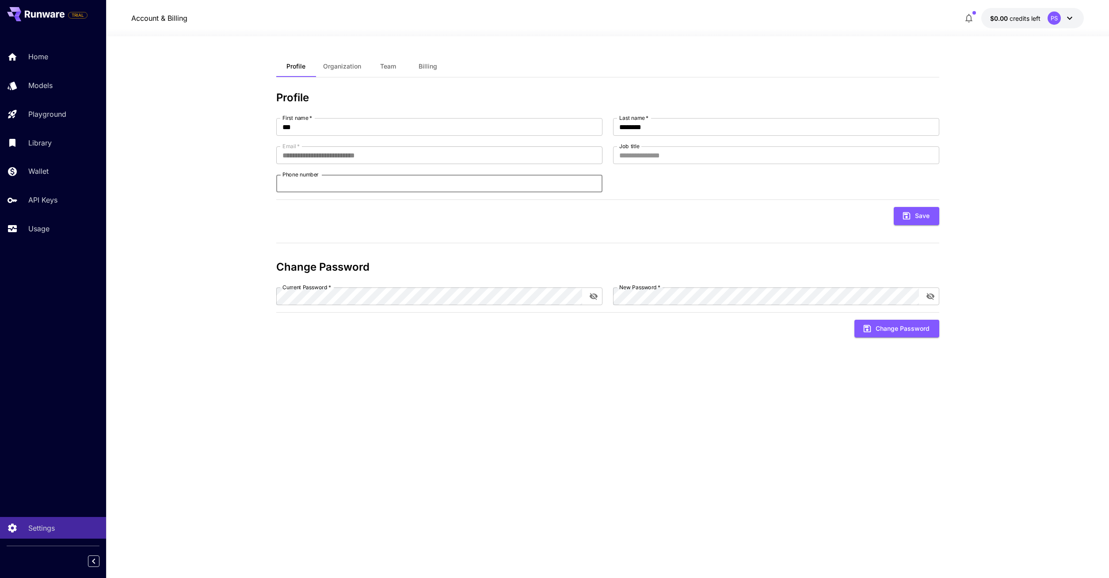
click at [349, 69] on span "Organization" at bounding box center [342, 66] width 38 height 8
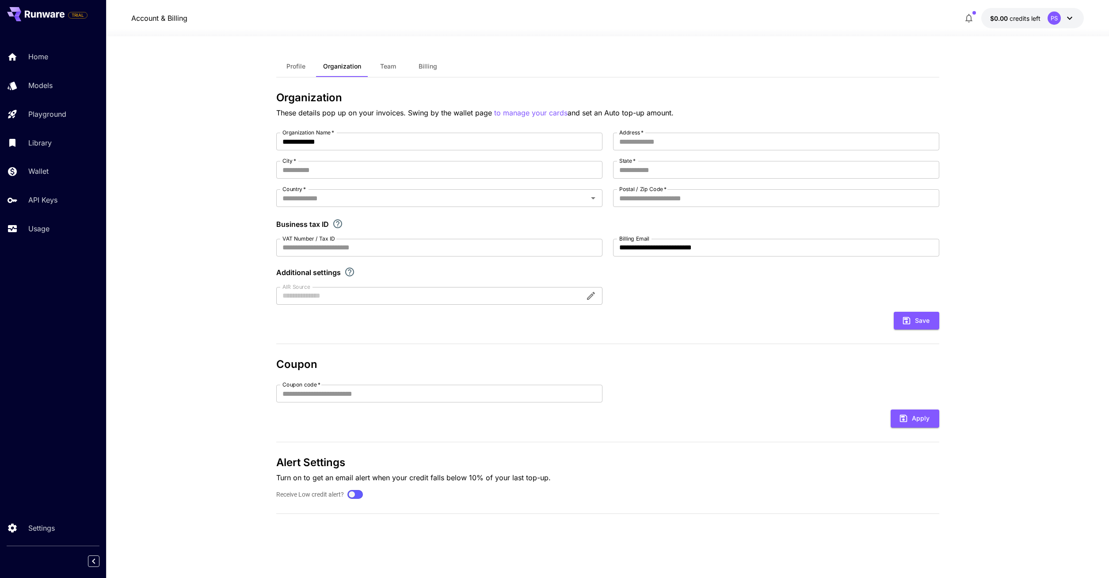
click at [432, 77] on div "Profile Organization Team Billing" at bounding box center [607, 67] width 663 height 22
click at [432, 70] on button "Billing" at bounding box center [428, 66] width 40 height 21
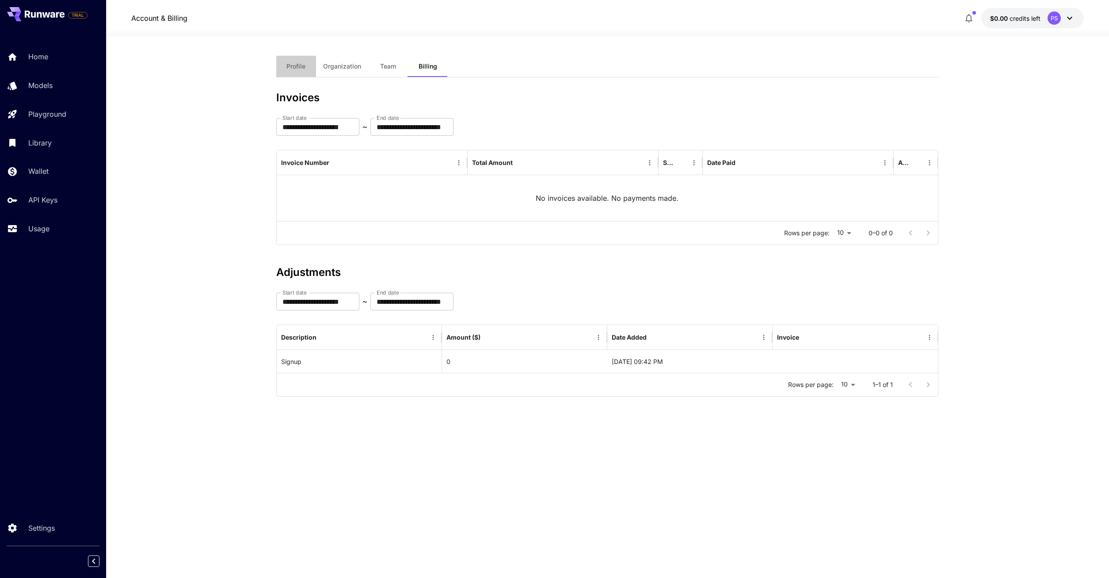
click at [298, 61] on button "Profile" at bounding box center [296, 66] width 40 height 21
